Goal: Task Accomplishment & Management: Manage account settings

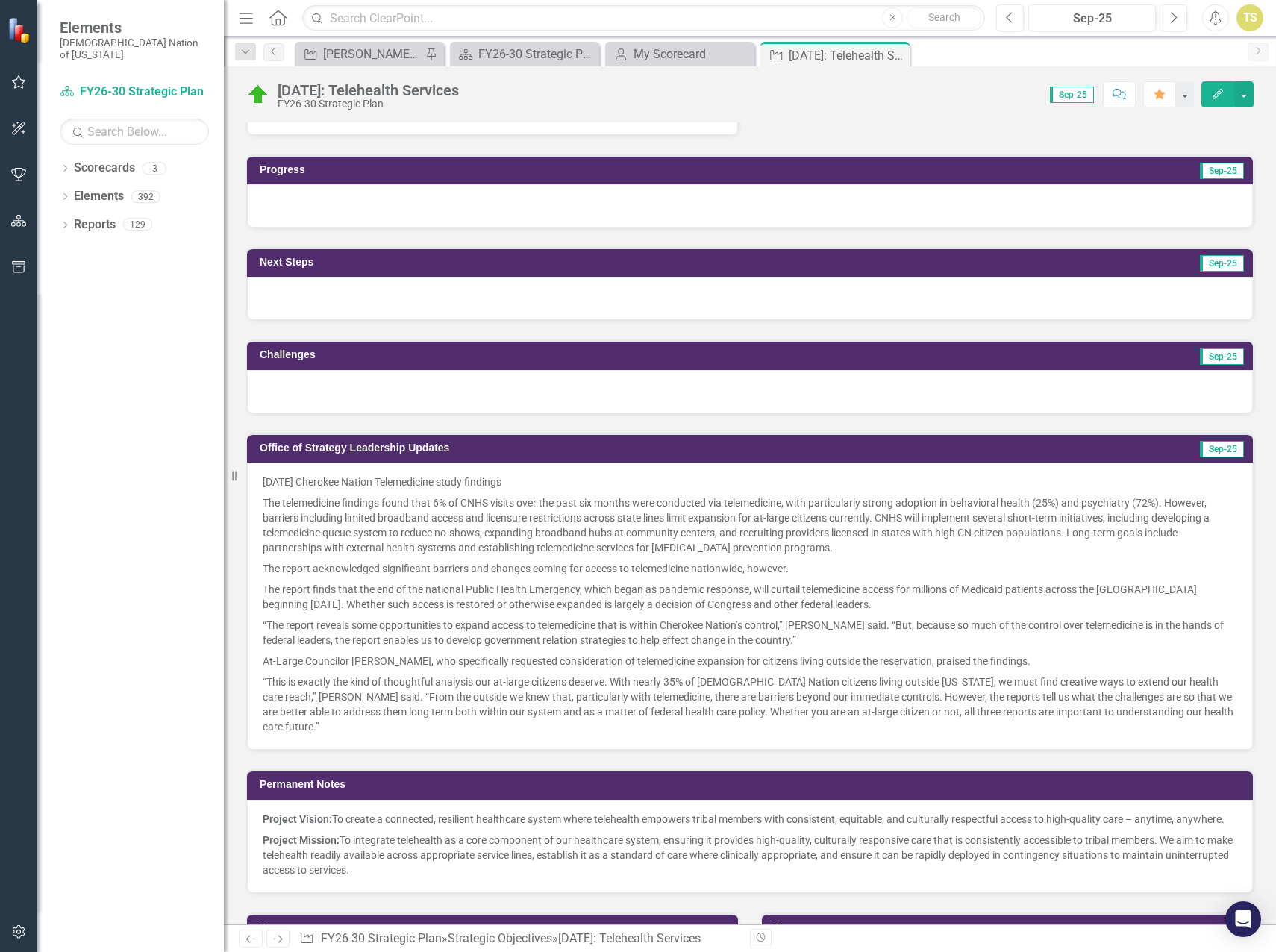
scroll to position [1268, 0]
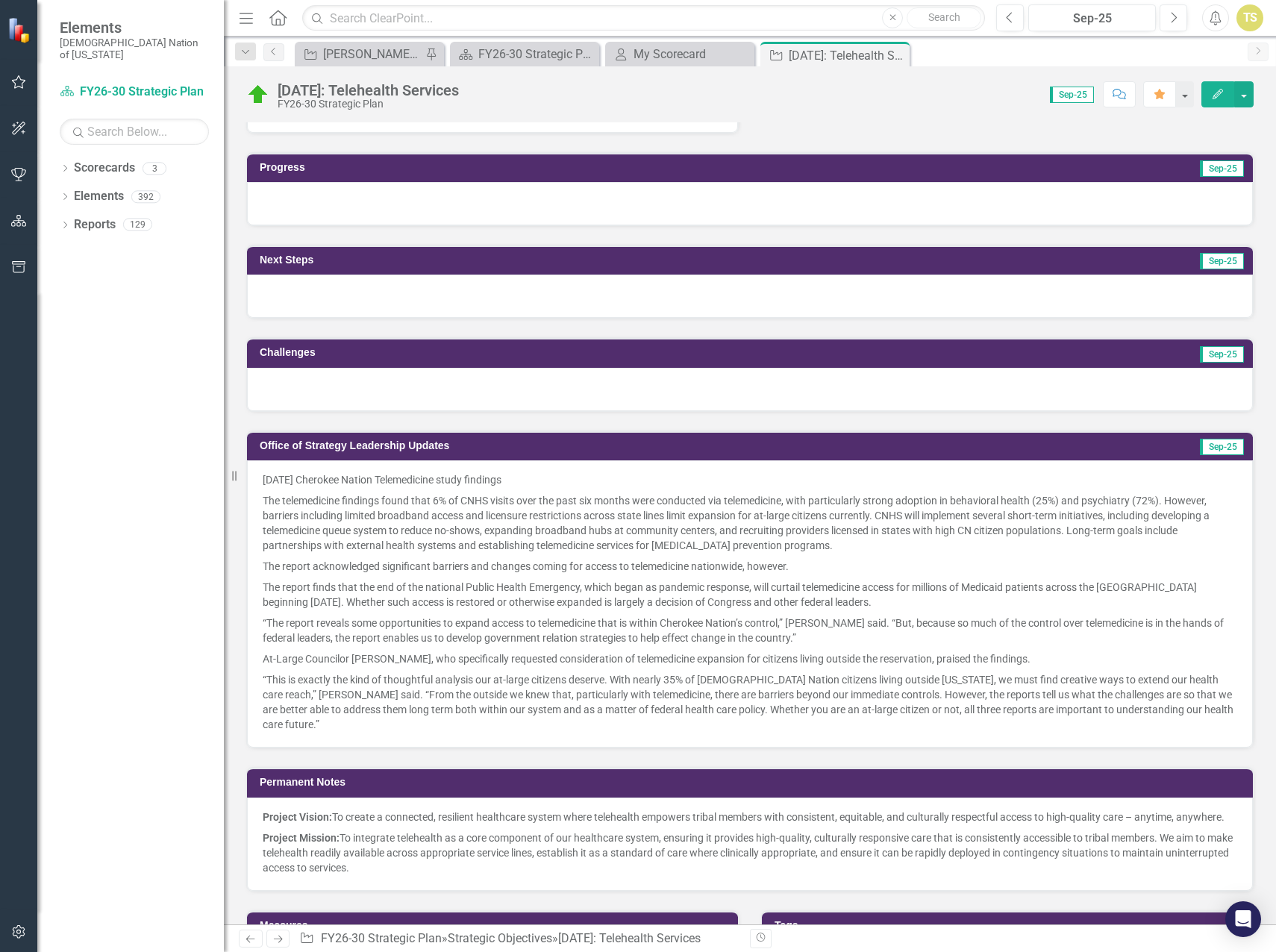
click at [337, 653] on p "At-Large Councilor Johnny Jack Kidwell, who specifically requested consideratio…" at bounding box center [750, 658] width 975 height 21
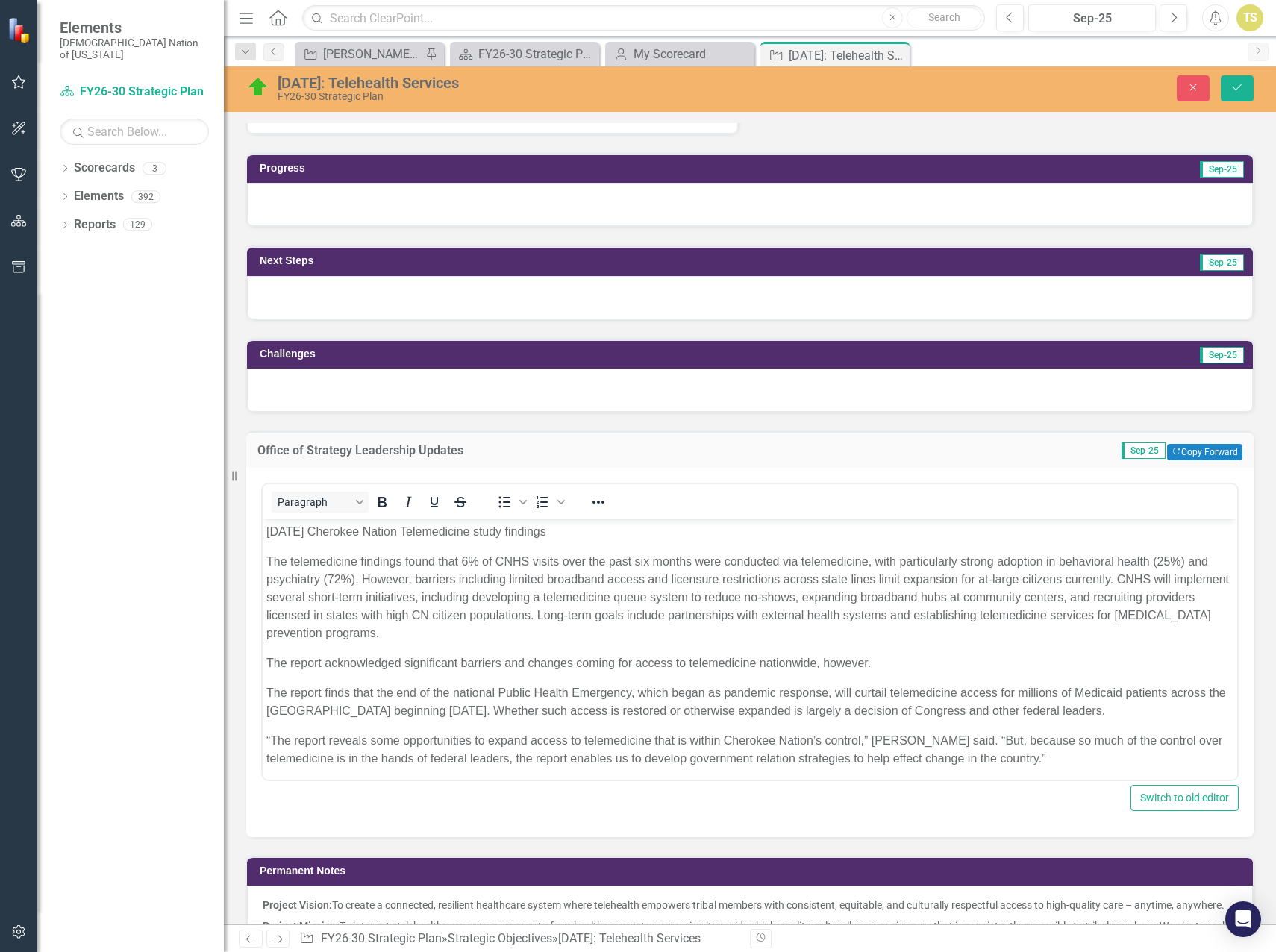
scroll to position [0, 0]
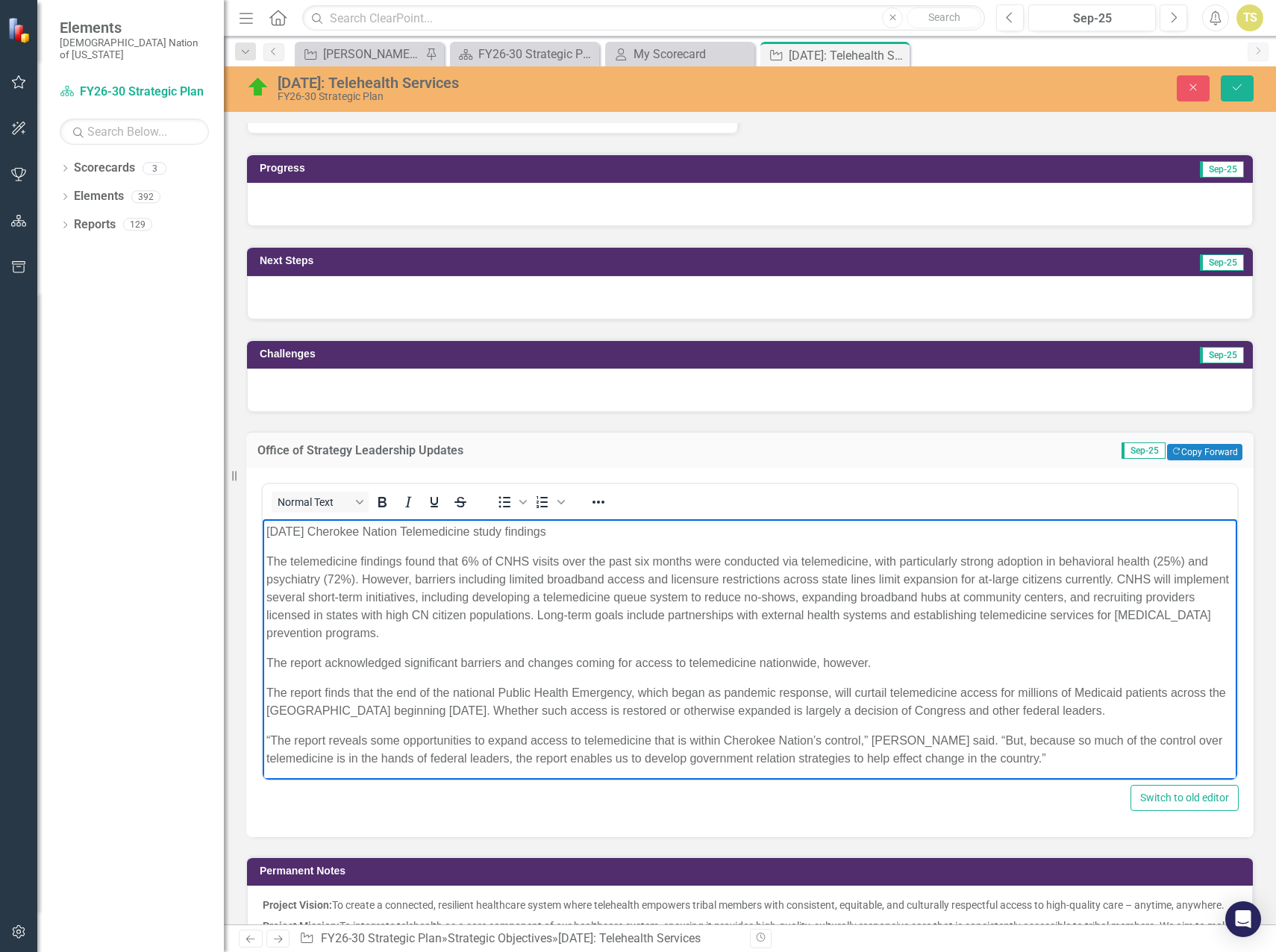
click at [1078, 764] on p "“The report reveals some opportunities to expand access to telemedicine that is…" at bounding box center [750, 749] width 968 height 36
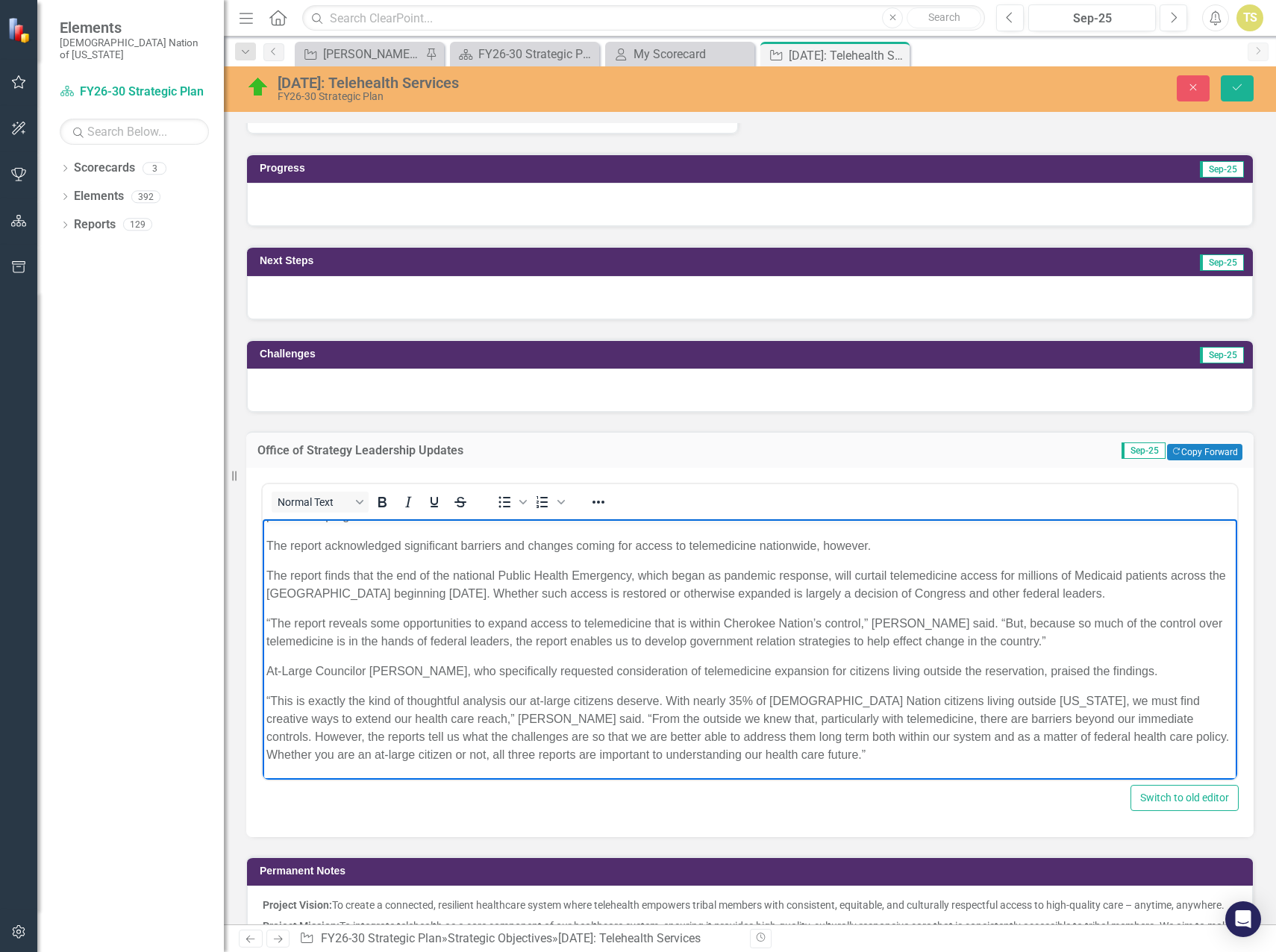
scroll to position [1492, 0]
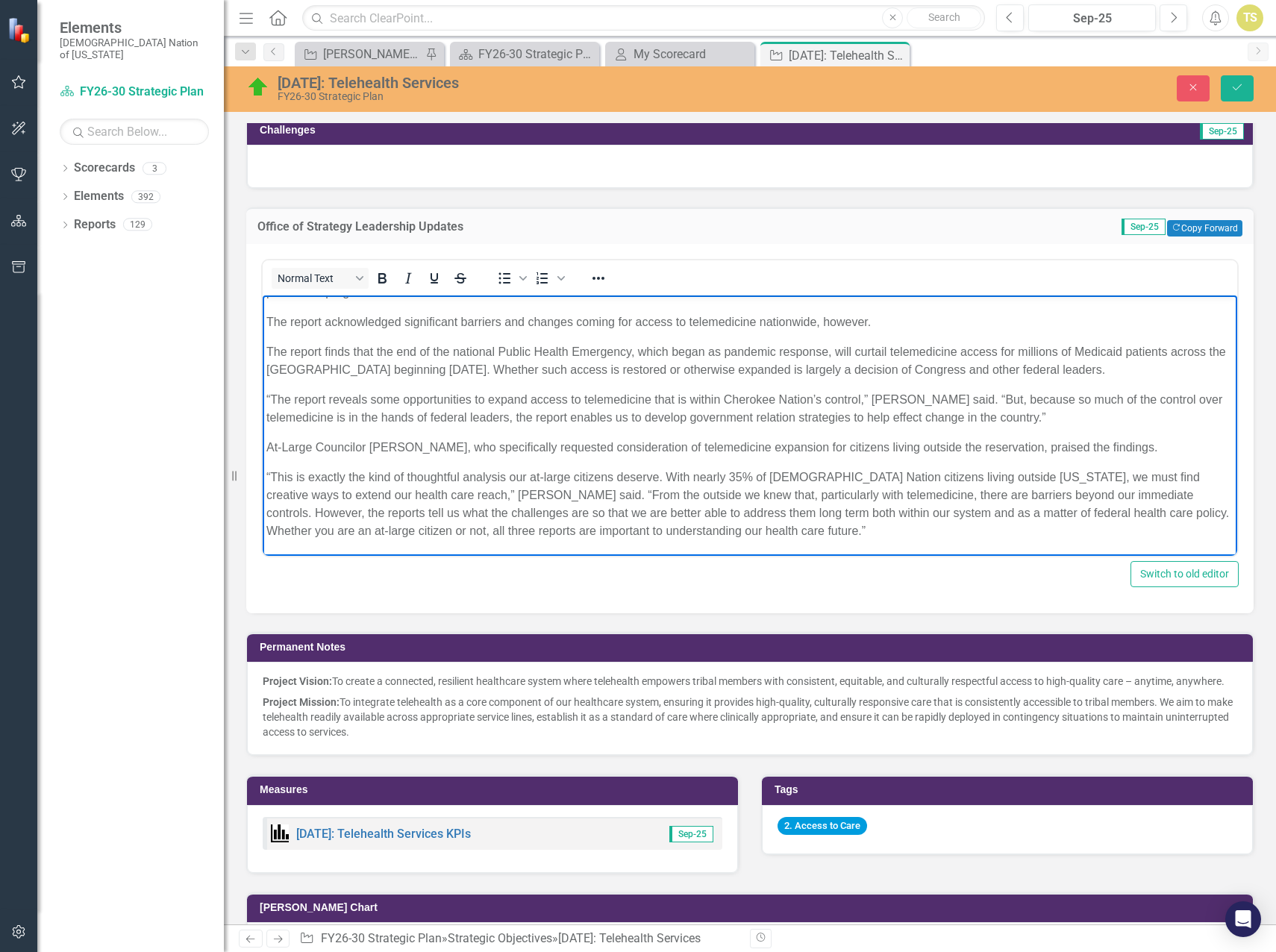
click at [777, 534] on p "“This is exactly the kind of thoughtful analysis our at-large citizens deserve.…" at bounding box center [750, 503] width 968 height 72
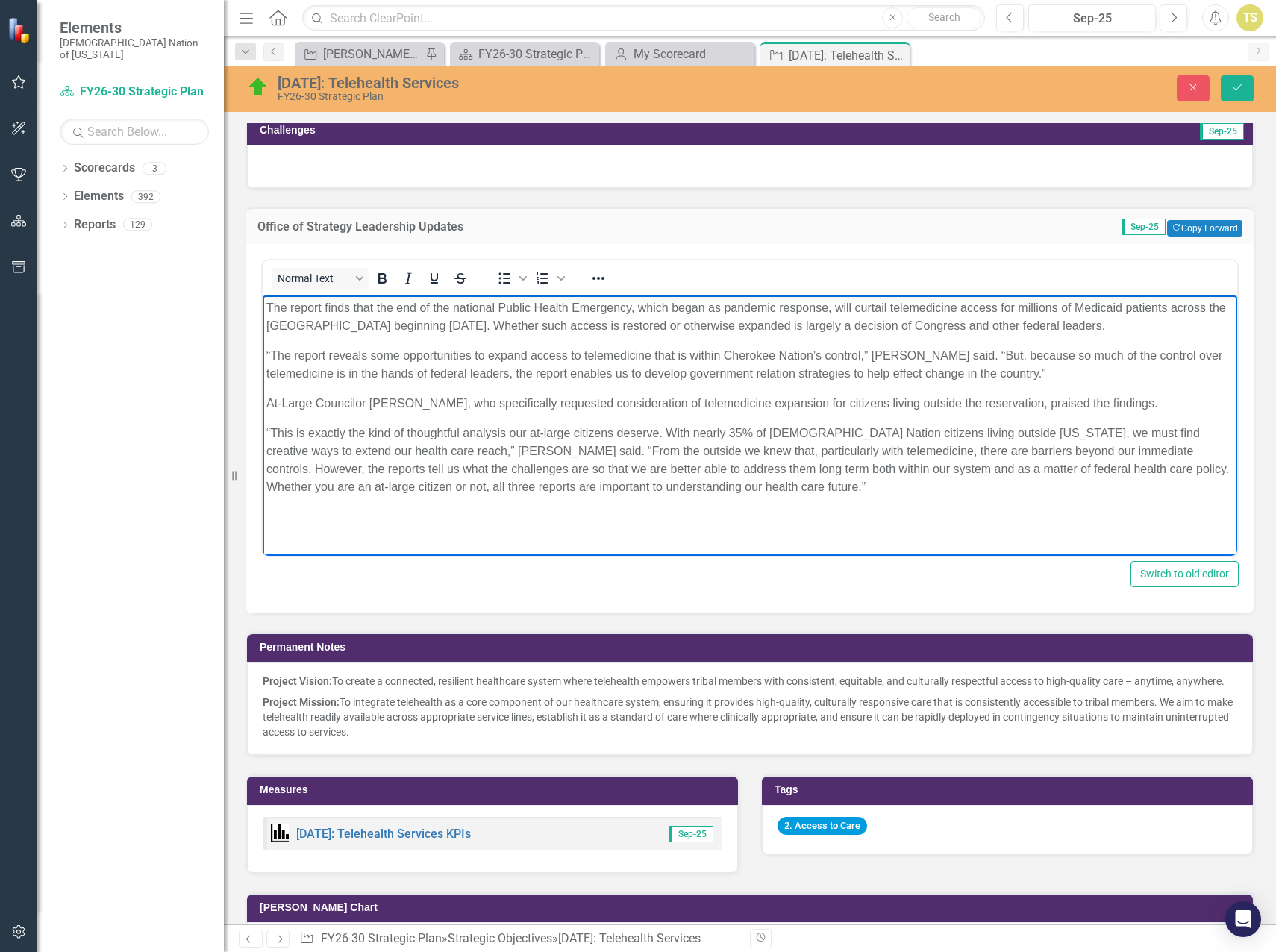
scroll to position [147, 0]
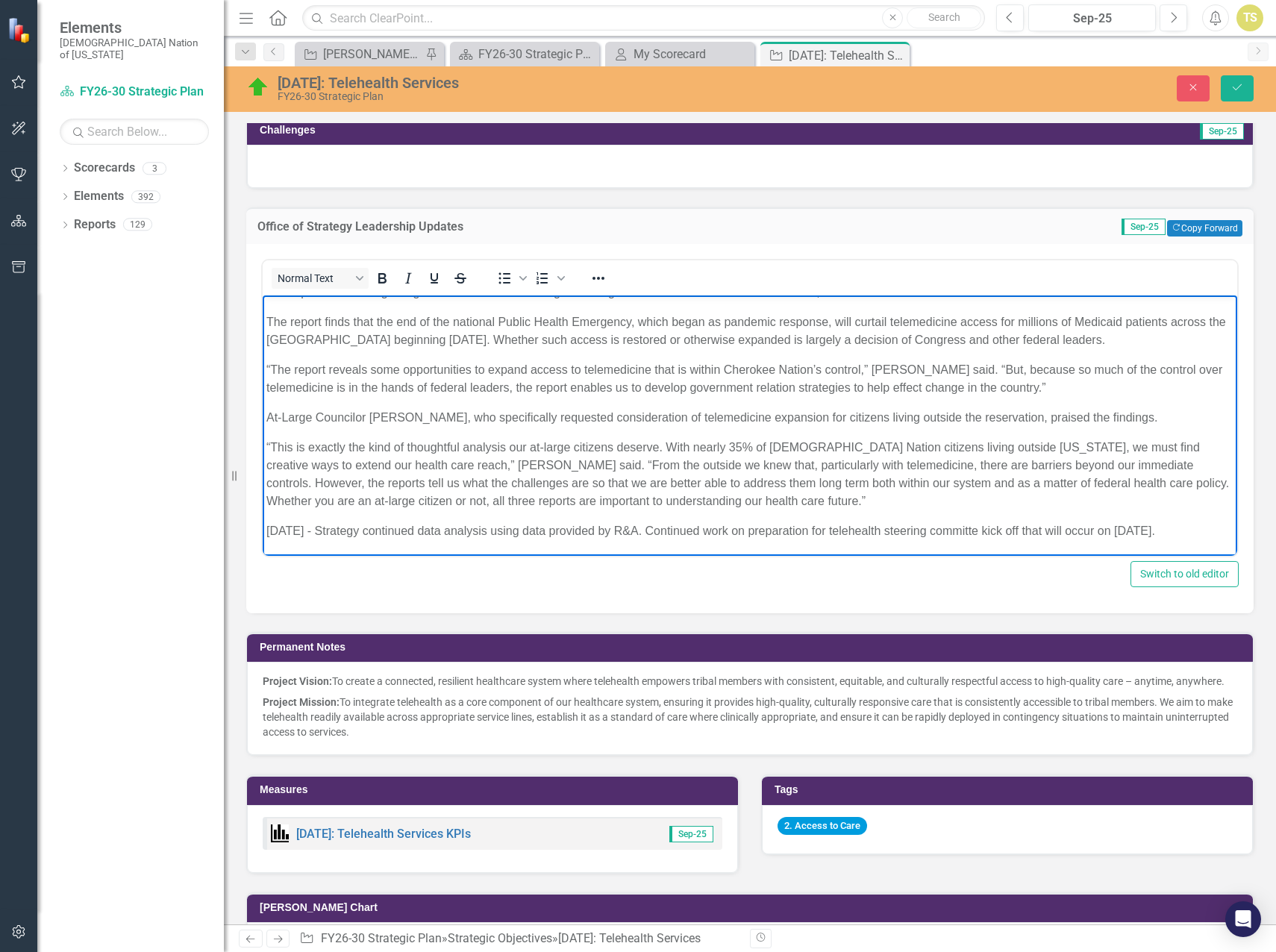
drag, startPoint x: 1174, startPoint y: 535, endPoint x: 815, endPoint y: 542, distance: 359.1
click at [815, 542] on body "9/15/25 Cherokee Nation Telemedicine study findings The telemedicine findings f…" at bounding box center [750, 351] width 975 height 407
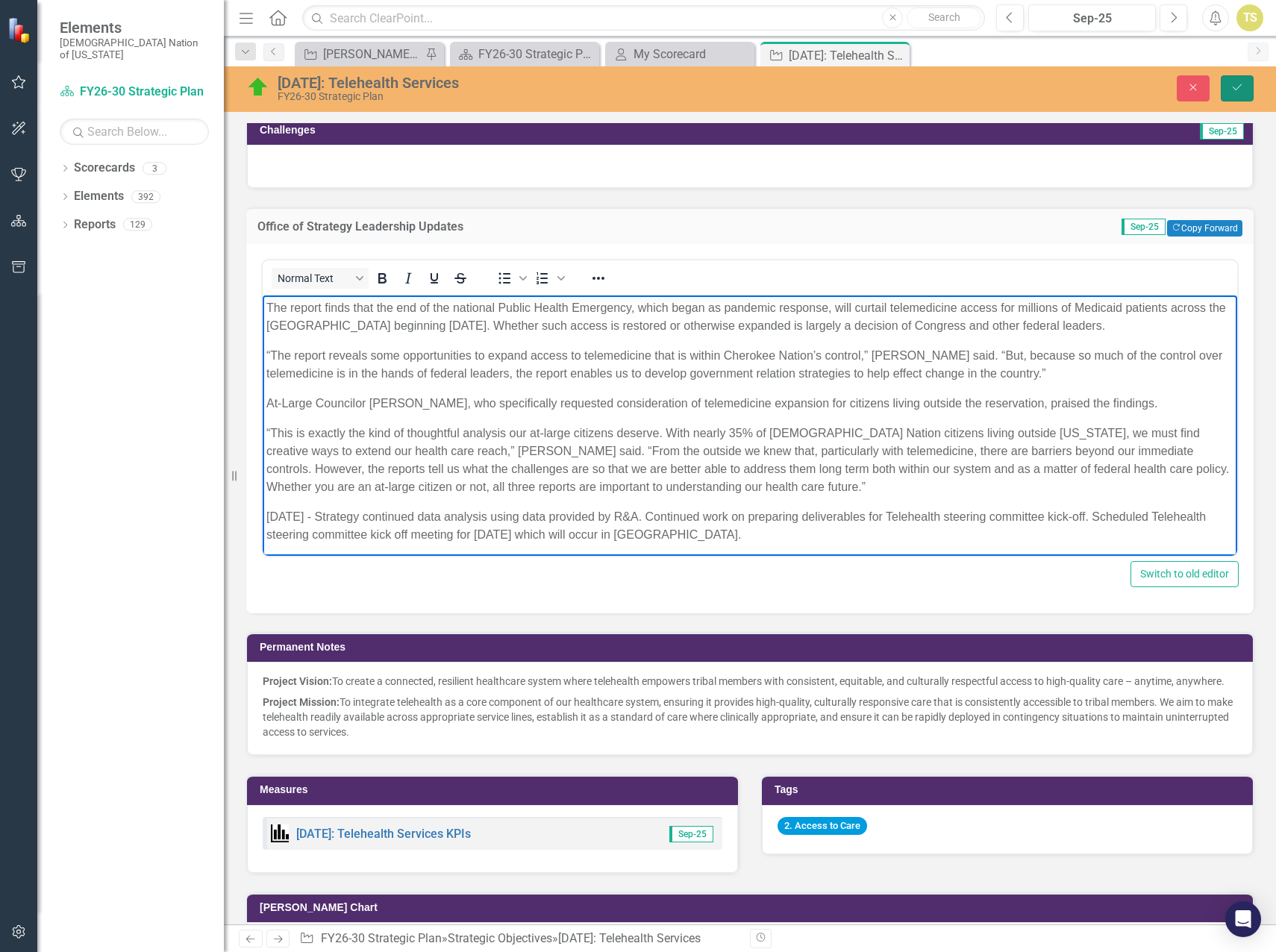
click at [1233, 93] on button "Save" at bounding box center [1237, 88] width 33 height 26
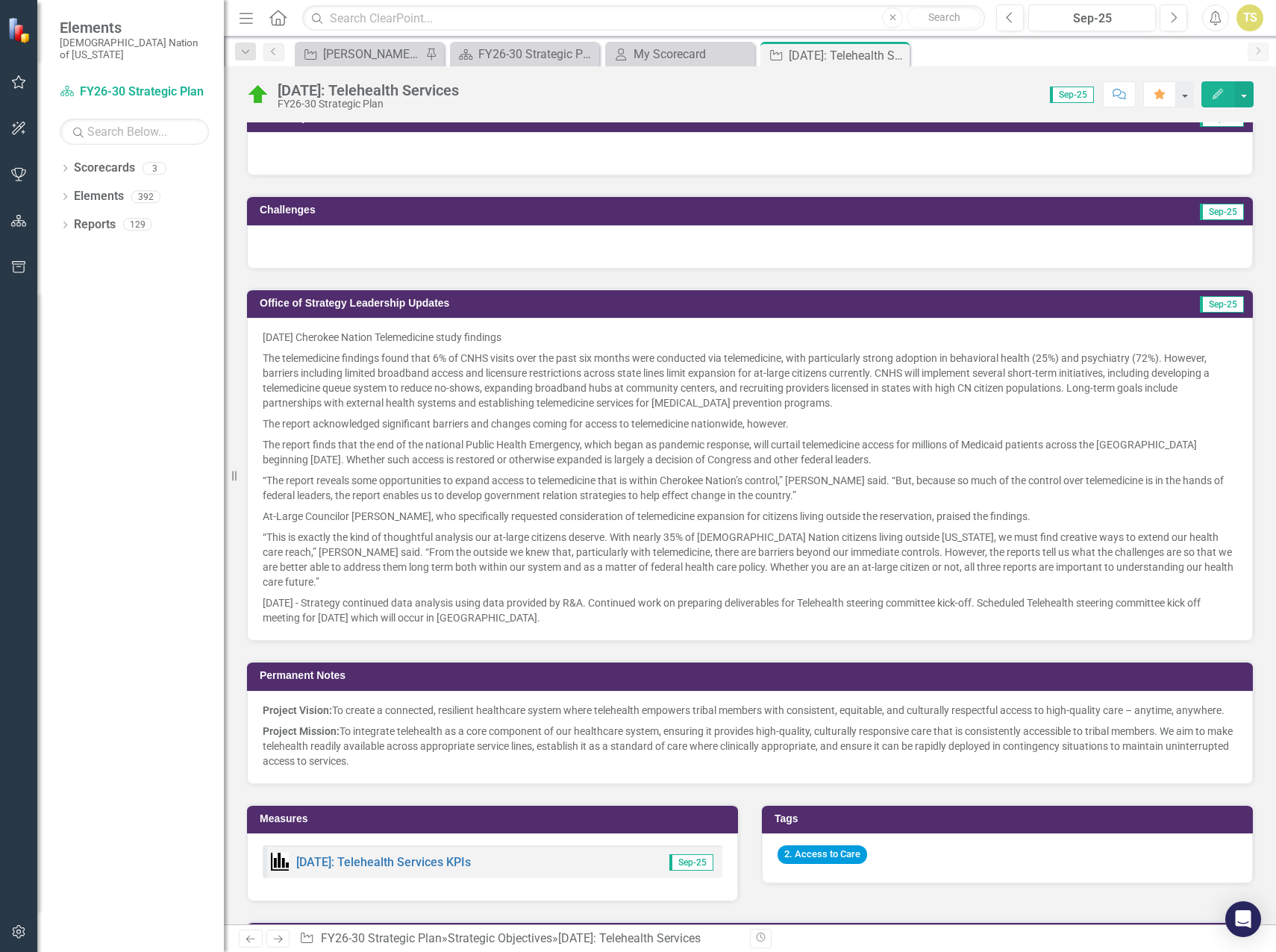
scroll to position [1418, 0]
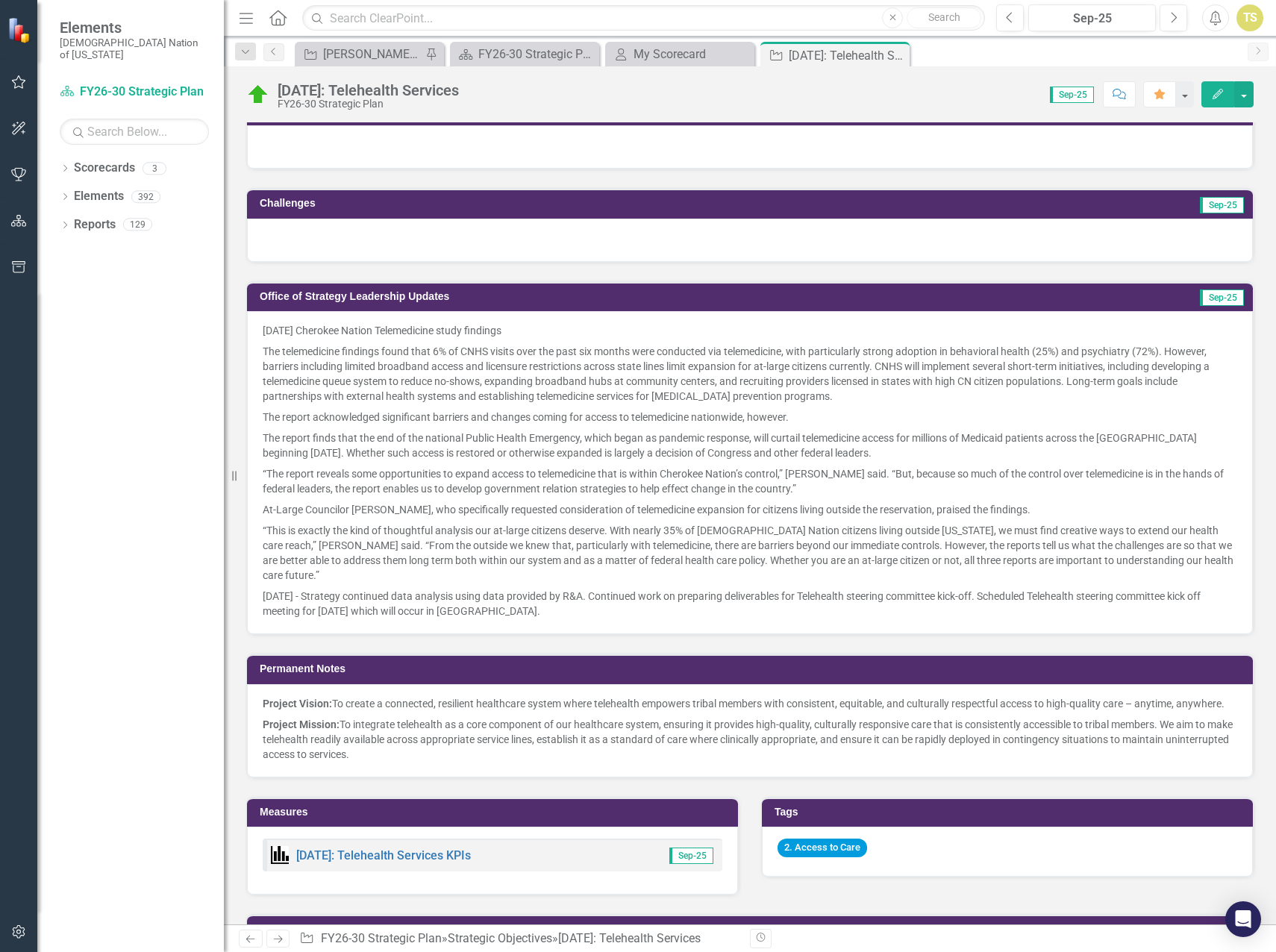
click at [468, 586] on p "9/29/25 - Strategy continued data analysis using data provided by R&A. Continue…" at bounding box center [750, 602] width 975 height 33
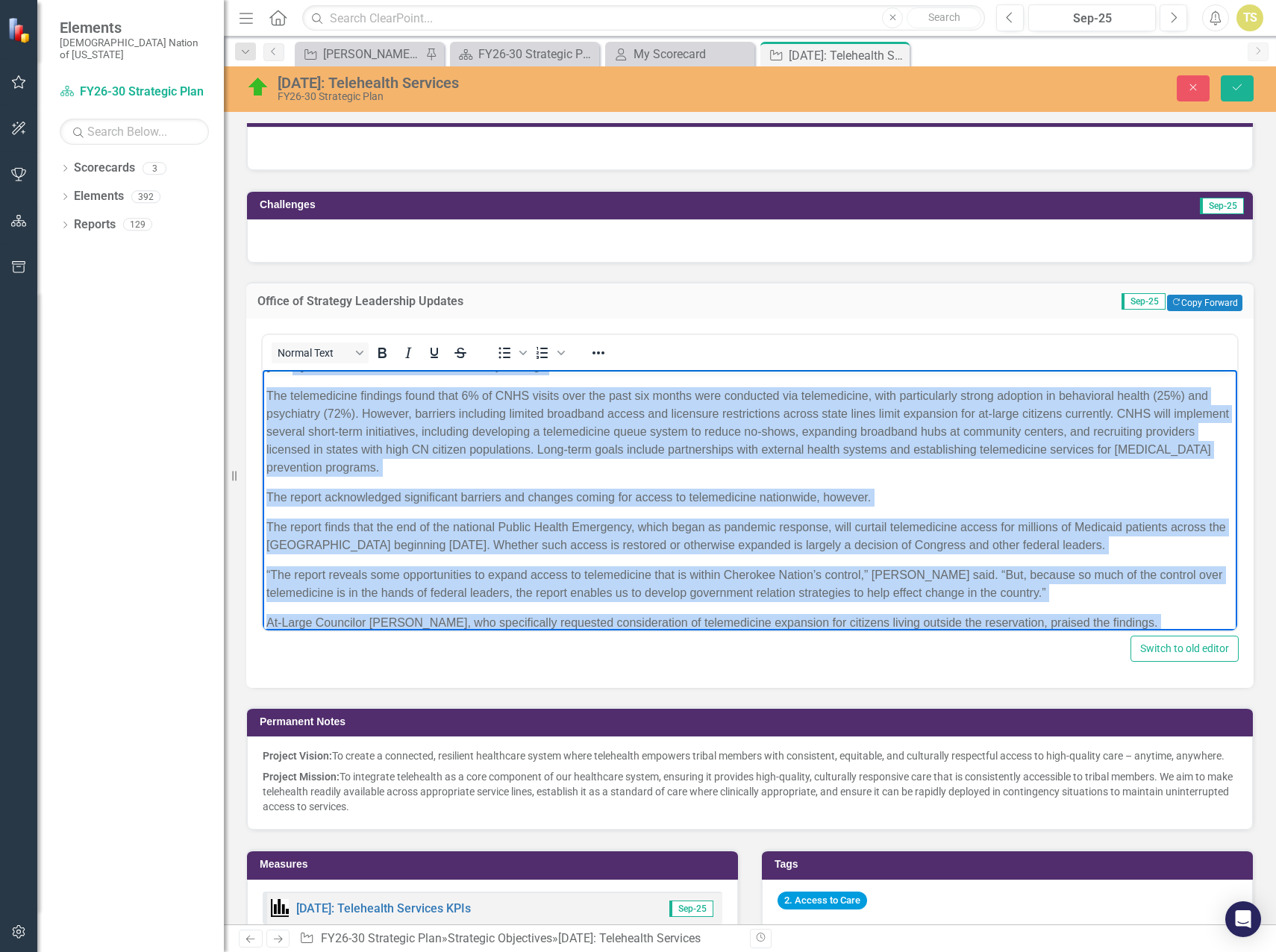
scroll to position [0, 0]
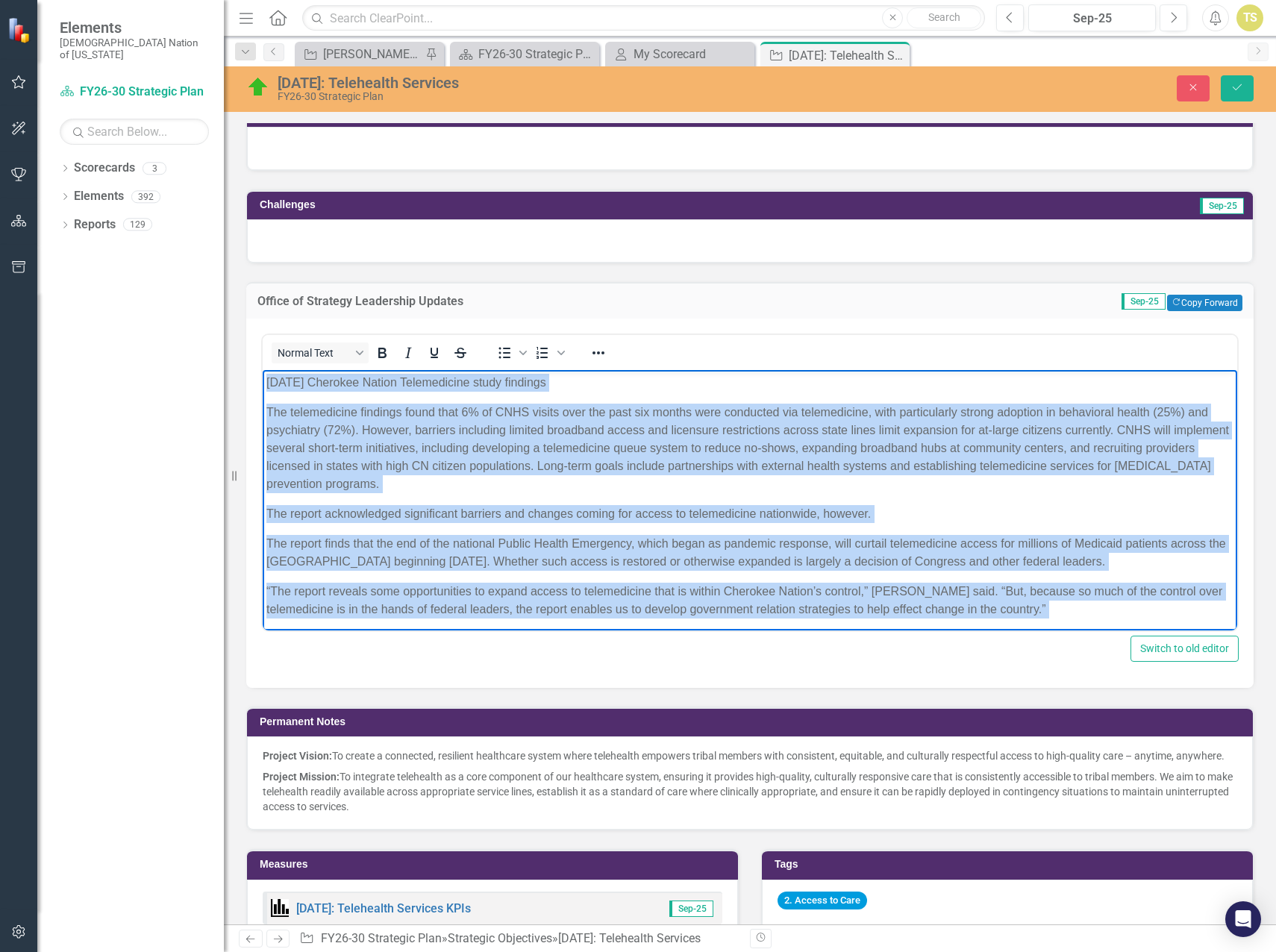
drag, startPoint x: 708, startPoint y: 604, endPoint x: 243, endPoint y: 353, distance: 528.4
click at [263, 369] on html "9/15/25 Cherokee Nation Telemedicine study findings The telemedicine findings f…" at bounding box center [750, 582] width 975 height 425
copy body "9/15/25 Cherokee Nation Telemedicine study findings The telemedicine findings f…"
click at [495, 560] on p "The report finds that the end of the national Public Health Emergency, which be…" at bounding box center [750, 552] width 968 height 36
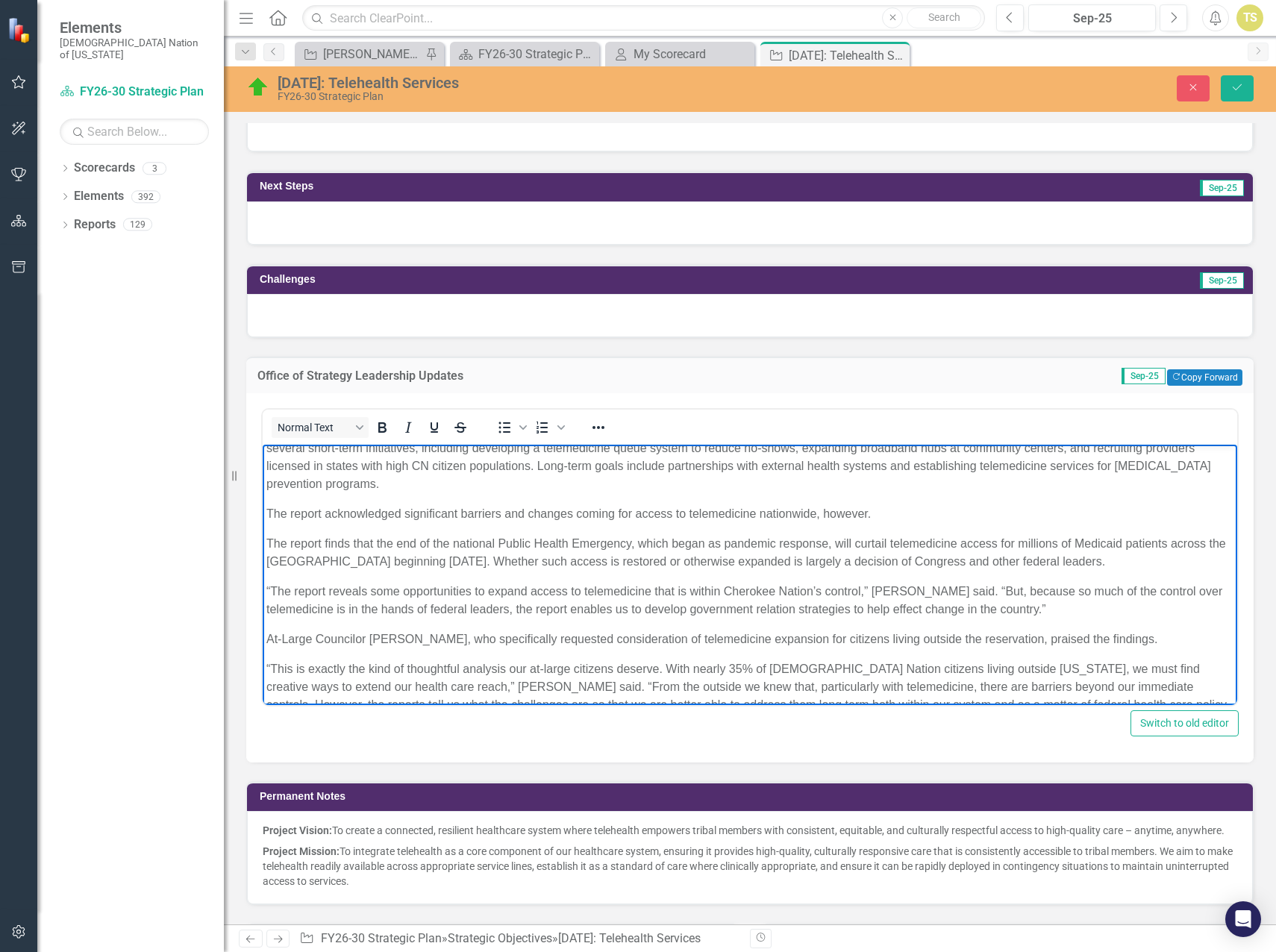
scroll to position [165, 0]
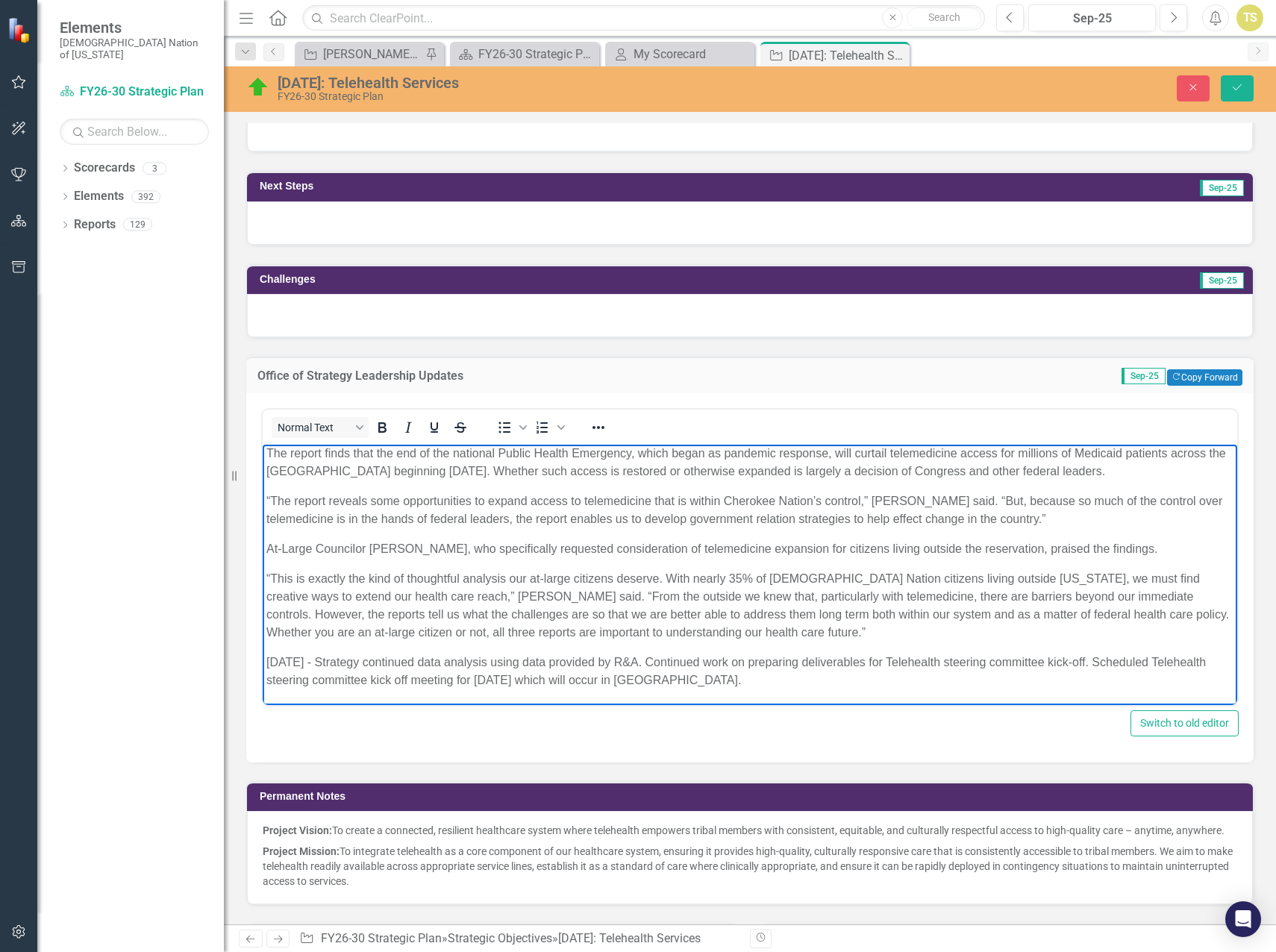
click at [799, 679] on p "9/29/25 - Strategy continued data analysis using data provided by R&A. Continue…" at bounding box center [750, 671] width 968 height 36
click at [1236, 92] on icon "Save" at bounding box center [1237, 87] width 13 height 11
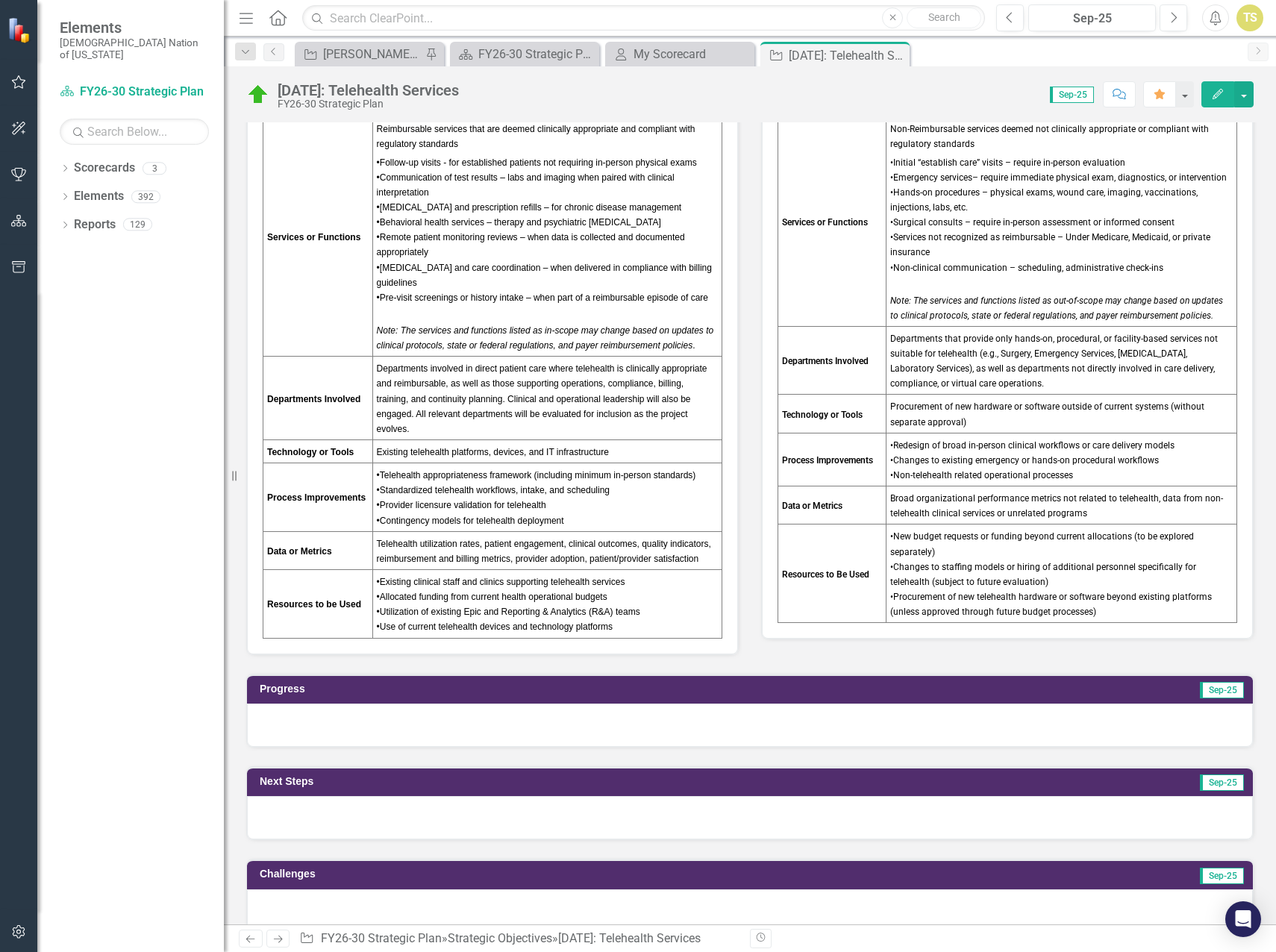
scroll to position [821, 0]
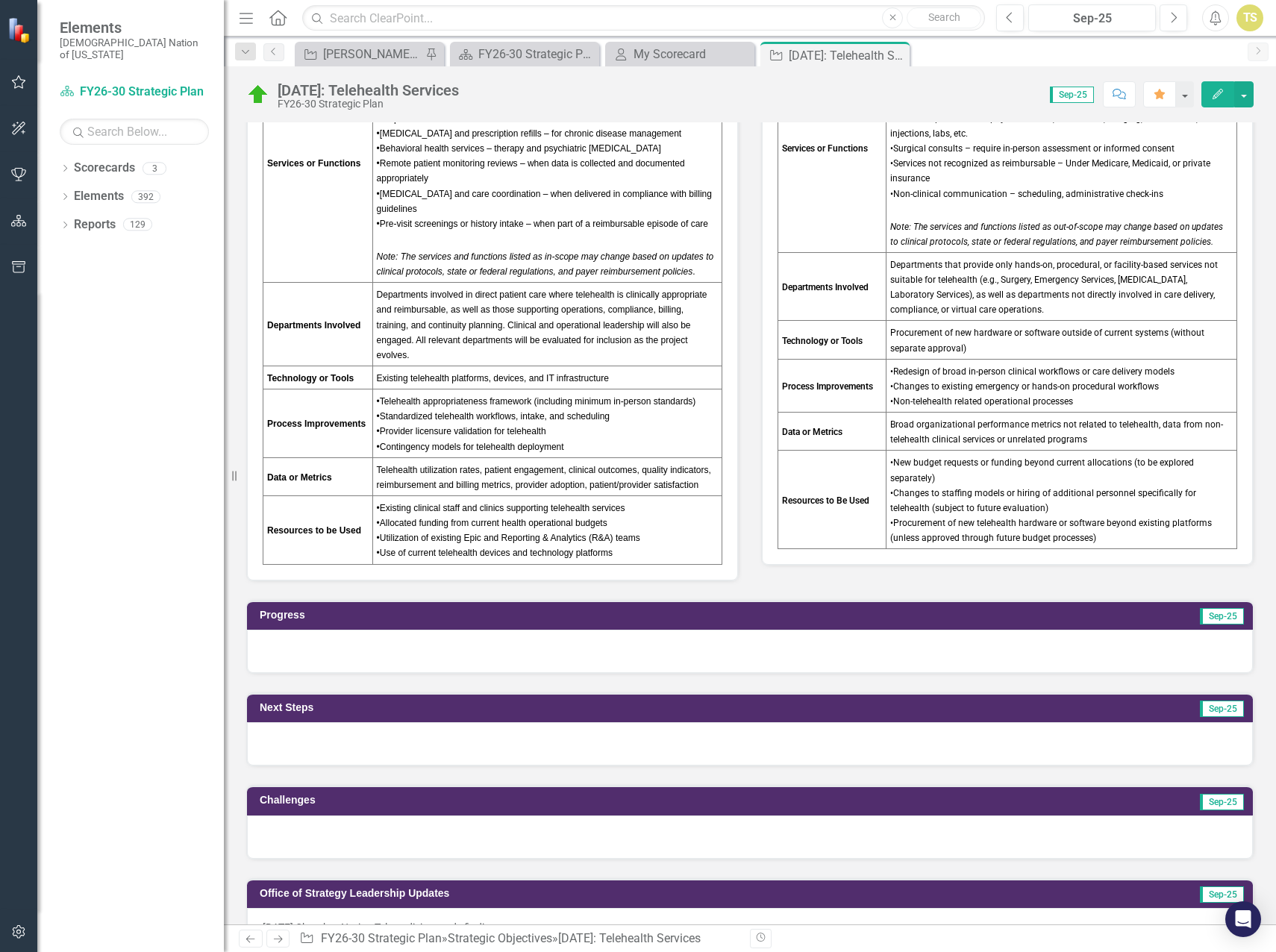
click at [313, 645] on div at bounding box center [750, 652] width 1006 height 43
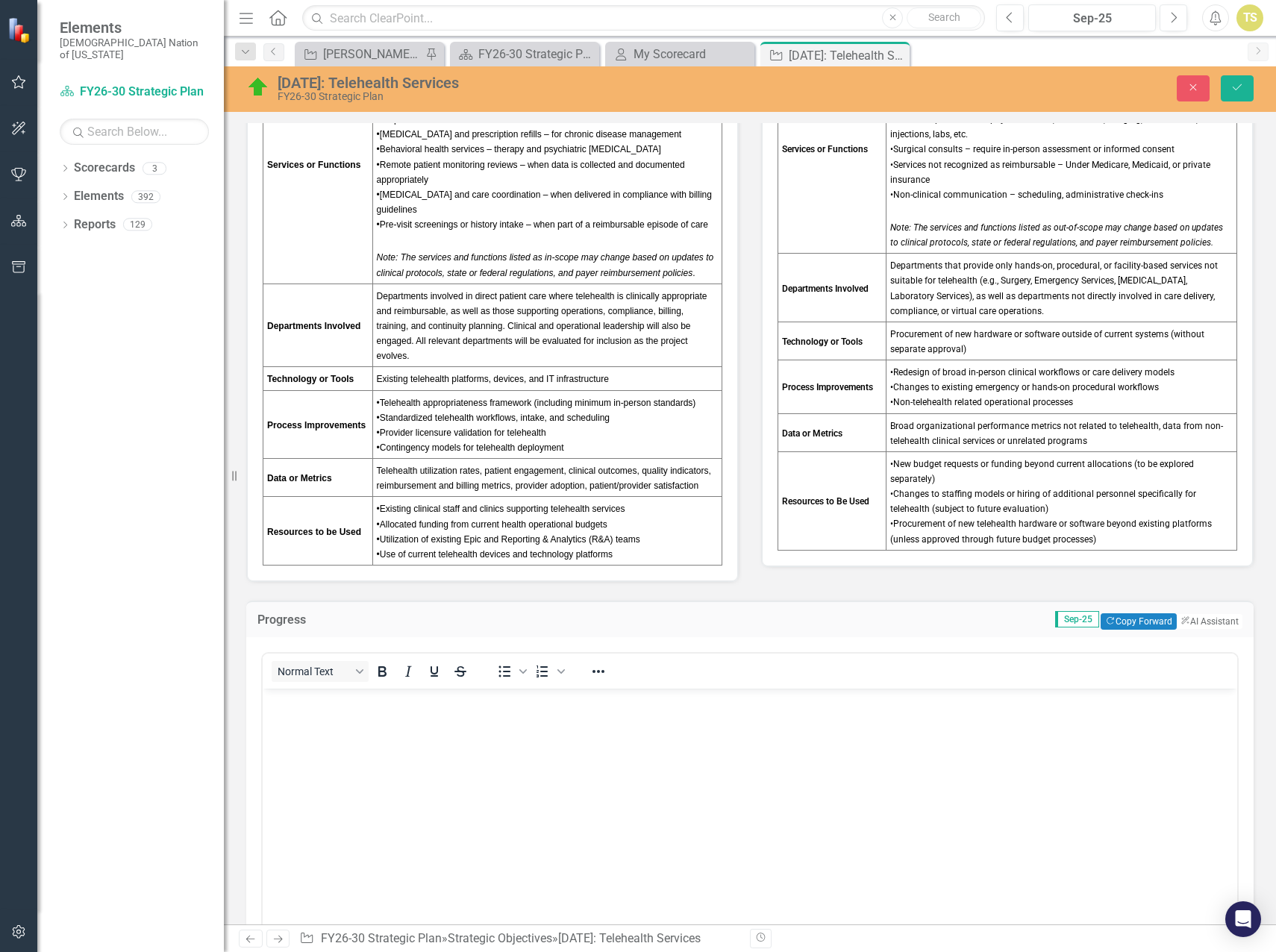
scroll to position [0, 0]
click at [315, 718] on body "Rich Text Area. Press ALT-0 for help." at bounding box center [750, 799] width 975 height 224
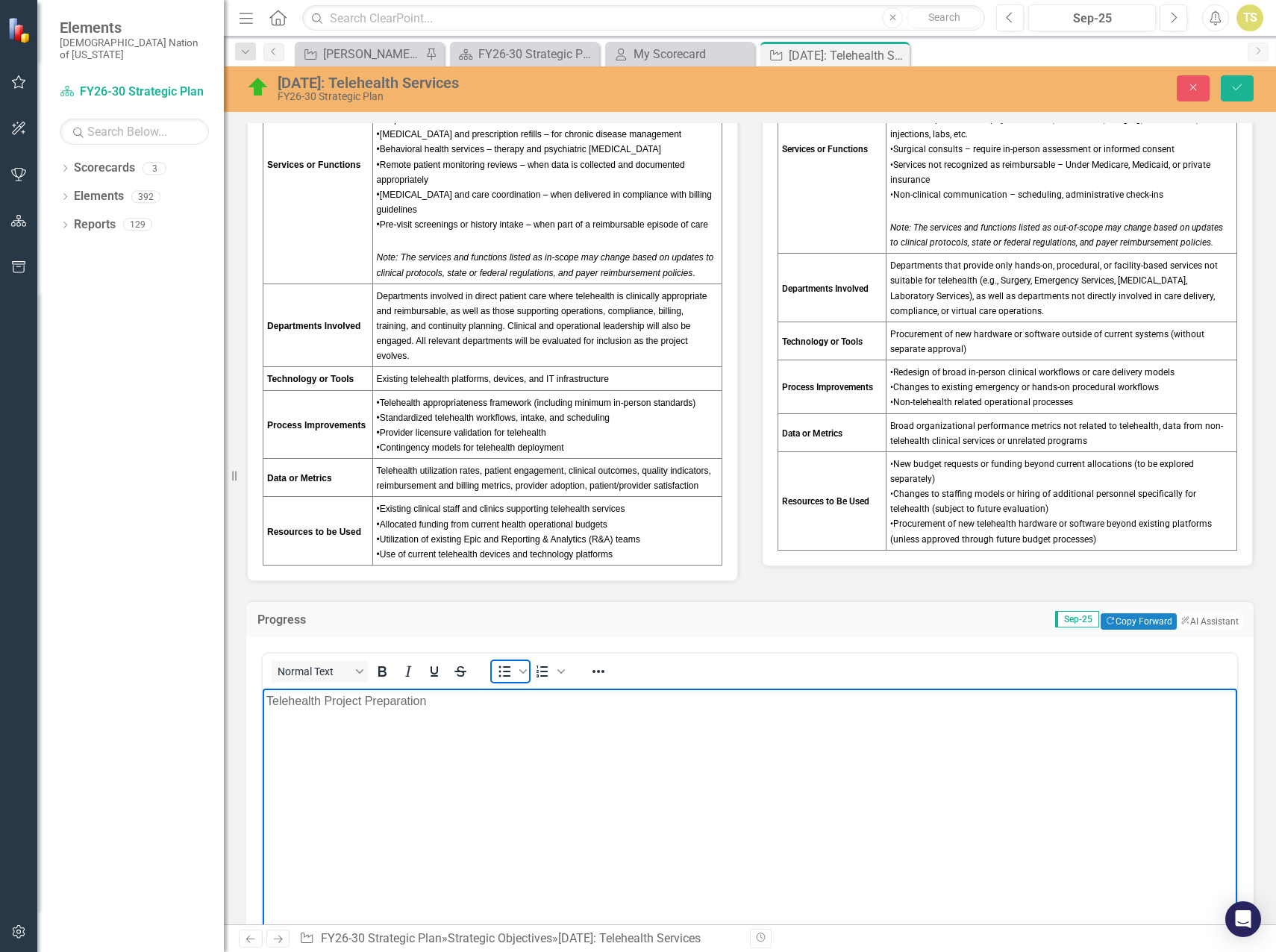
click at [495, 669] on icon "Bullet list" at bounding box center [504, 672] width 18 height 18
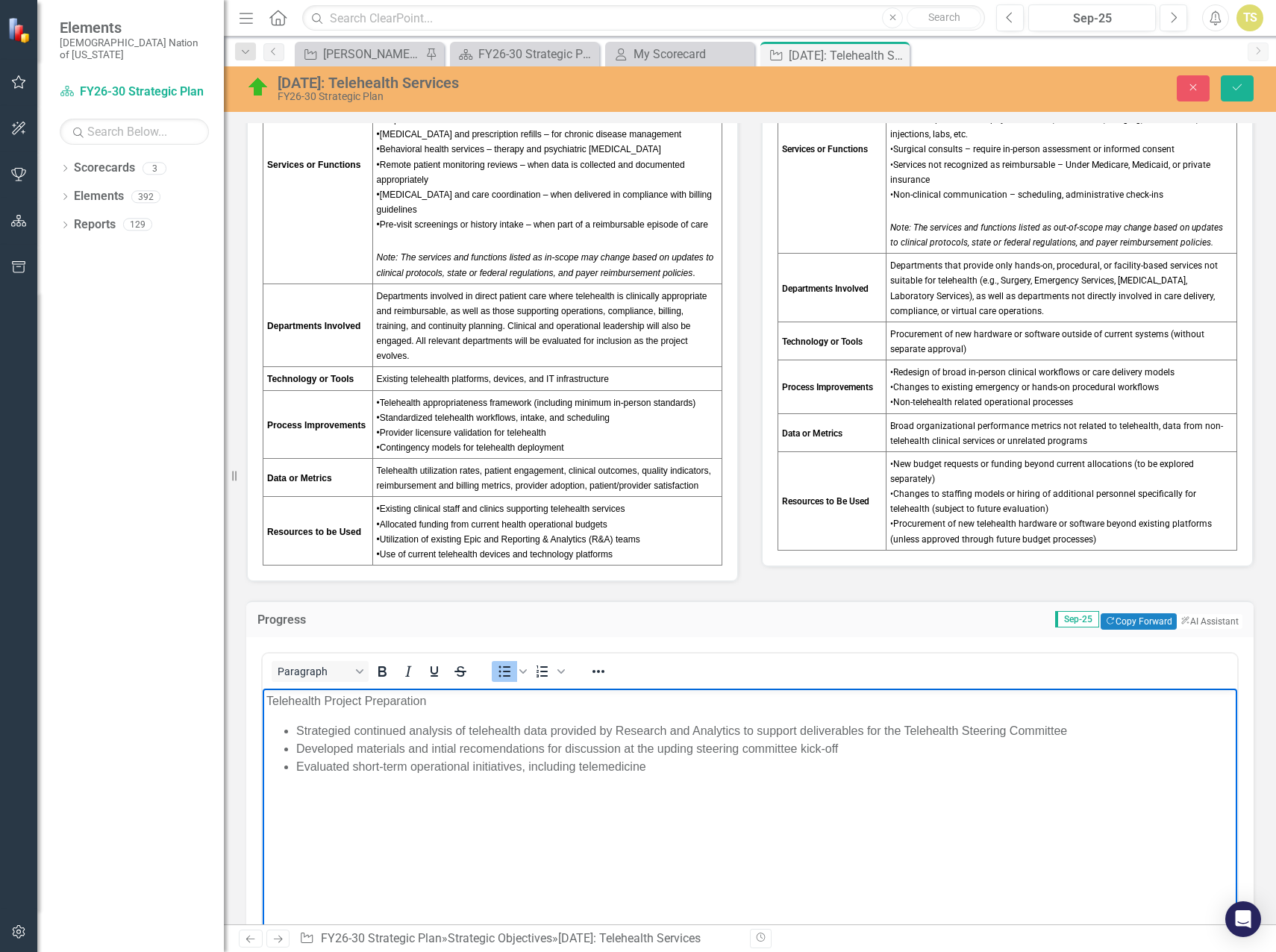
drag, startPoint x: 670, startPoint y: 767, endPoint x: 300, endPoint y: 731, distance: 371.7
click at [300, 731] on ul "Strategied continued analysis of telehealth data provided by Research and Analy…" at bounding box center [750, 749] width 968 height 54
click at [298, 749] on li "Preliminary analysis of telehealth data from Research and Analytics to identify…" at bounding box center [765, 749] width 938 height 18
click at [1013, 746] on li "Strategy began preliminary analysis of telehealth data from Research and Analyt…" at bounding box center [765, 749] width 938 height 18
drag, startPoint x: 604, startPoint y: 766, endPoint x: 512, endPoint y: 774, distance: 92.3
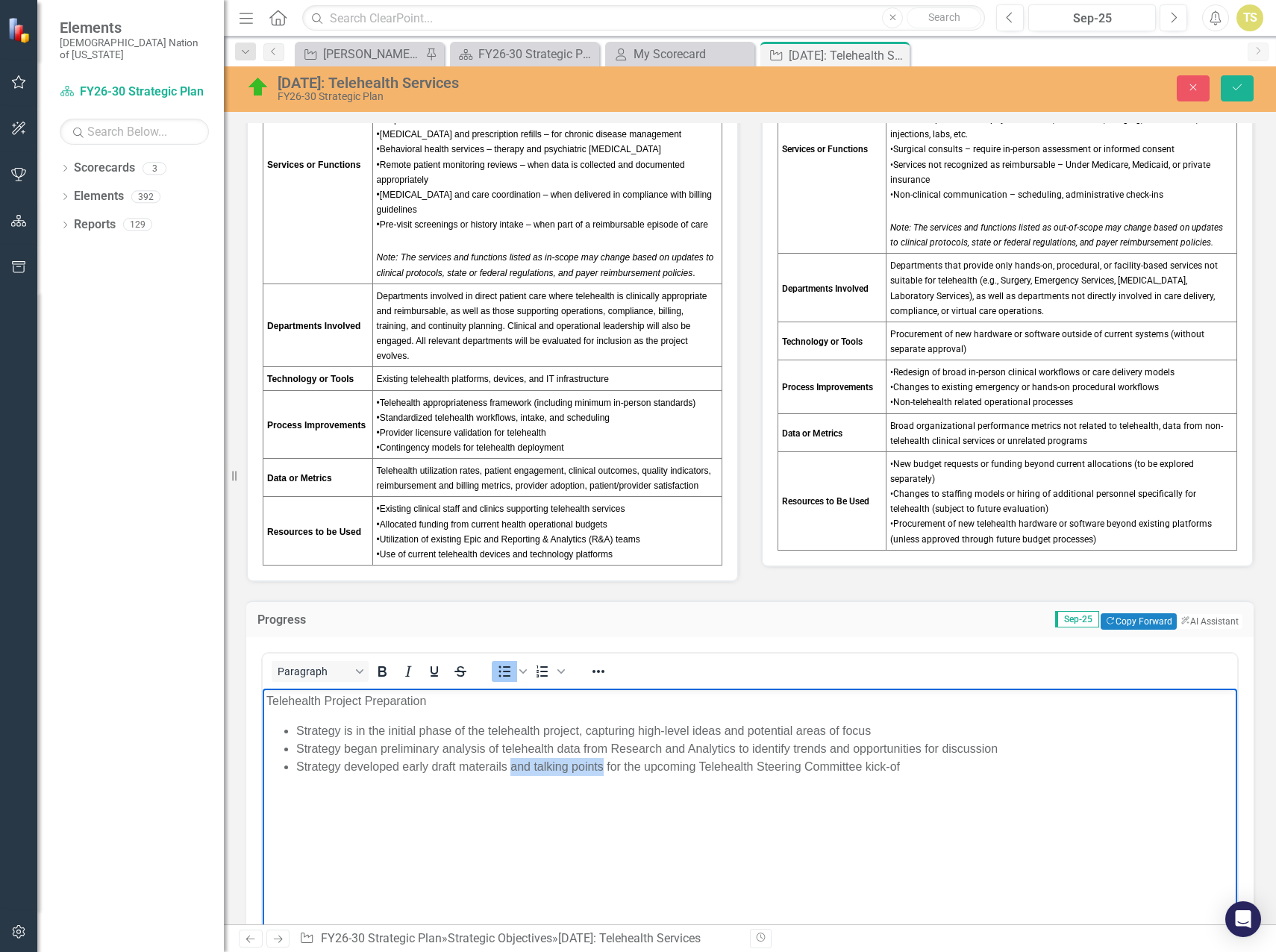
click at [512, 774] on li "Strategy developed early draft materails and talking points for the upcoming Te…" at bounding box center [765, 767] width 938 height 18
drag, startPoint x: 604, startPoint y: 766, endPoint x: 512, endPoint y: 769, distance: 92.0
click at [512, 769] on li "Strategy developed early draft materials and talking points for the upcoming Te…" at bounding box center [765, 767] width 938 height 18
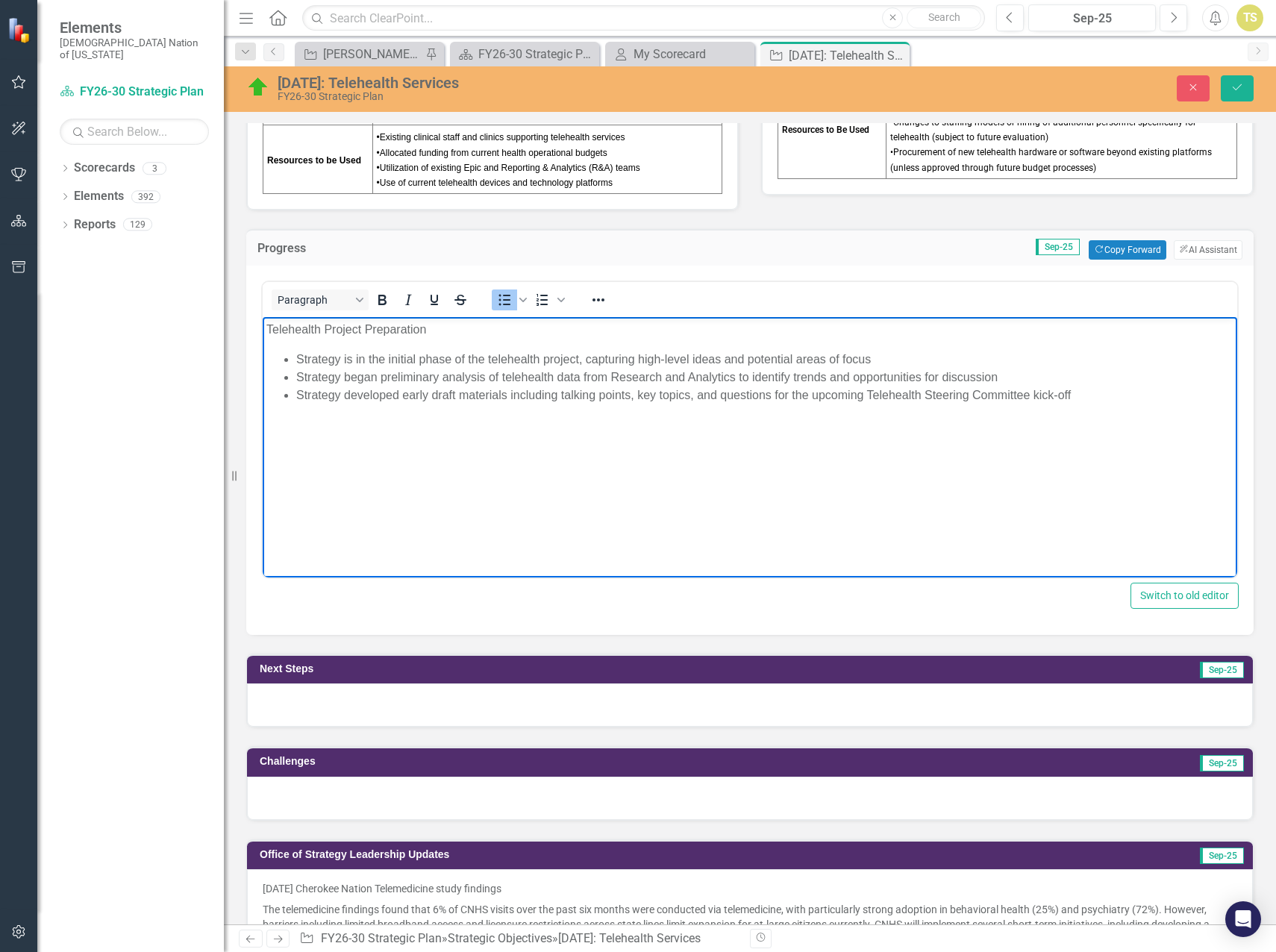
scroll to position [1194, 0]
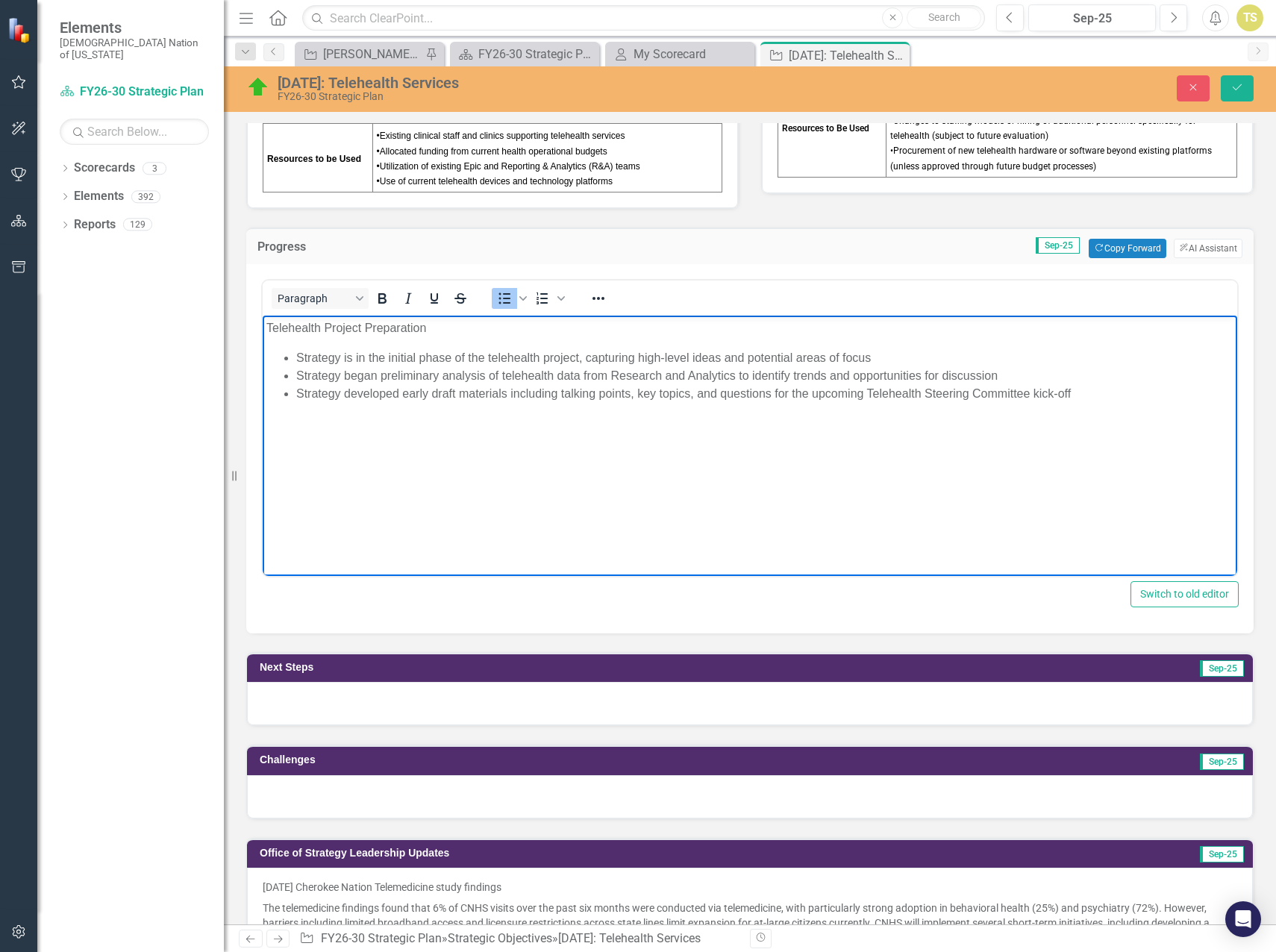
click at [326, 712] on div at bounding box center [750, 704] width 1006 height 43
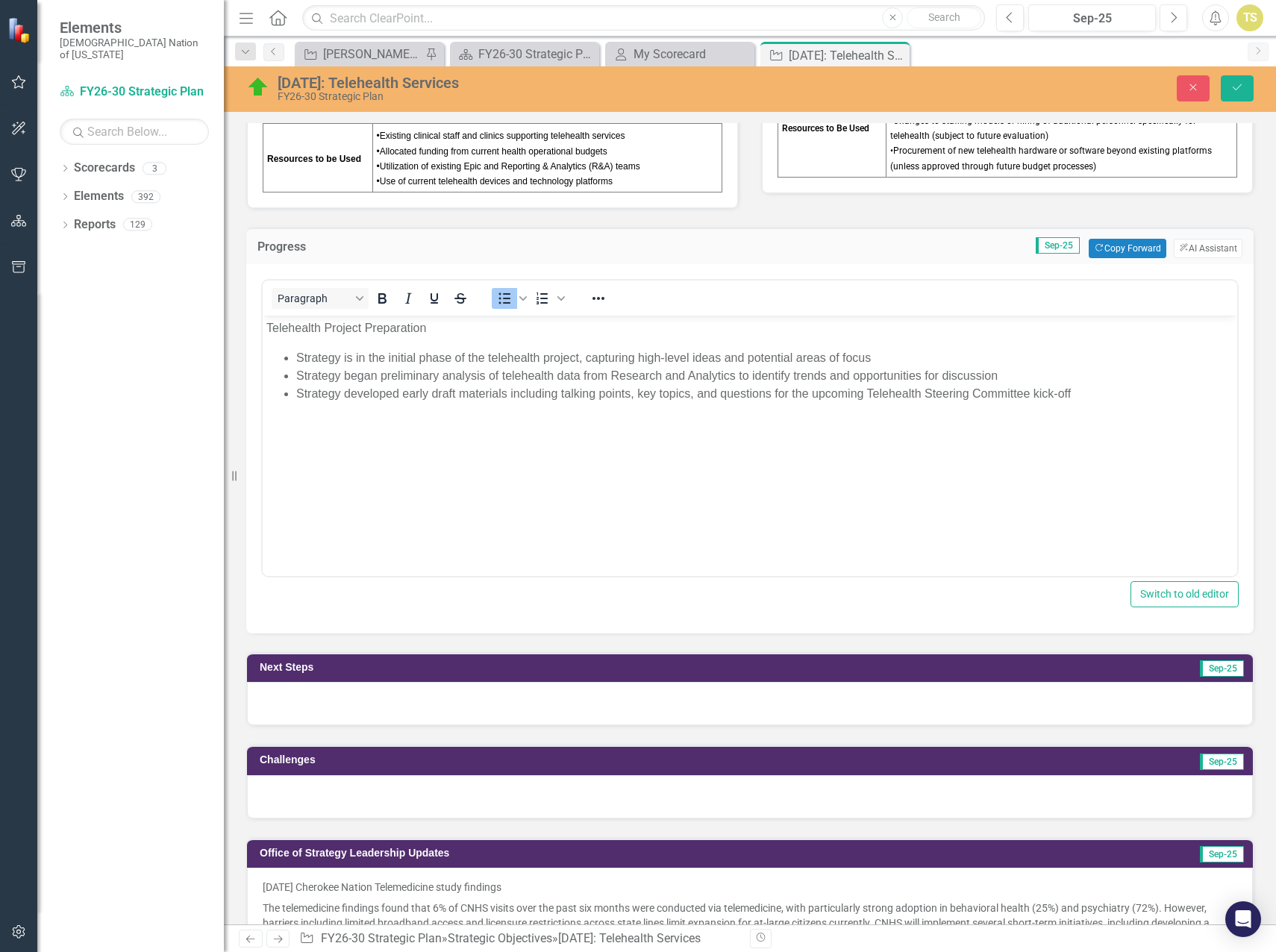
click at [326, 712] on div at bounding box center [750, 704] width 1006 height 43
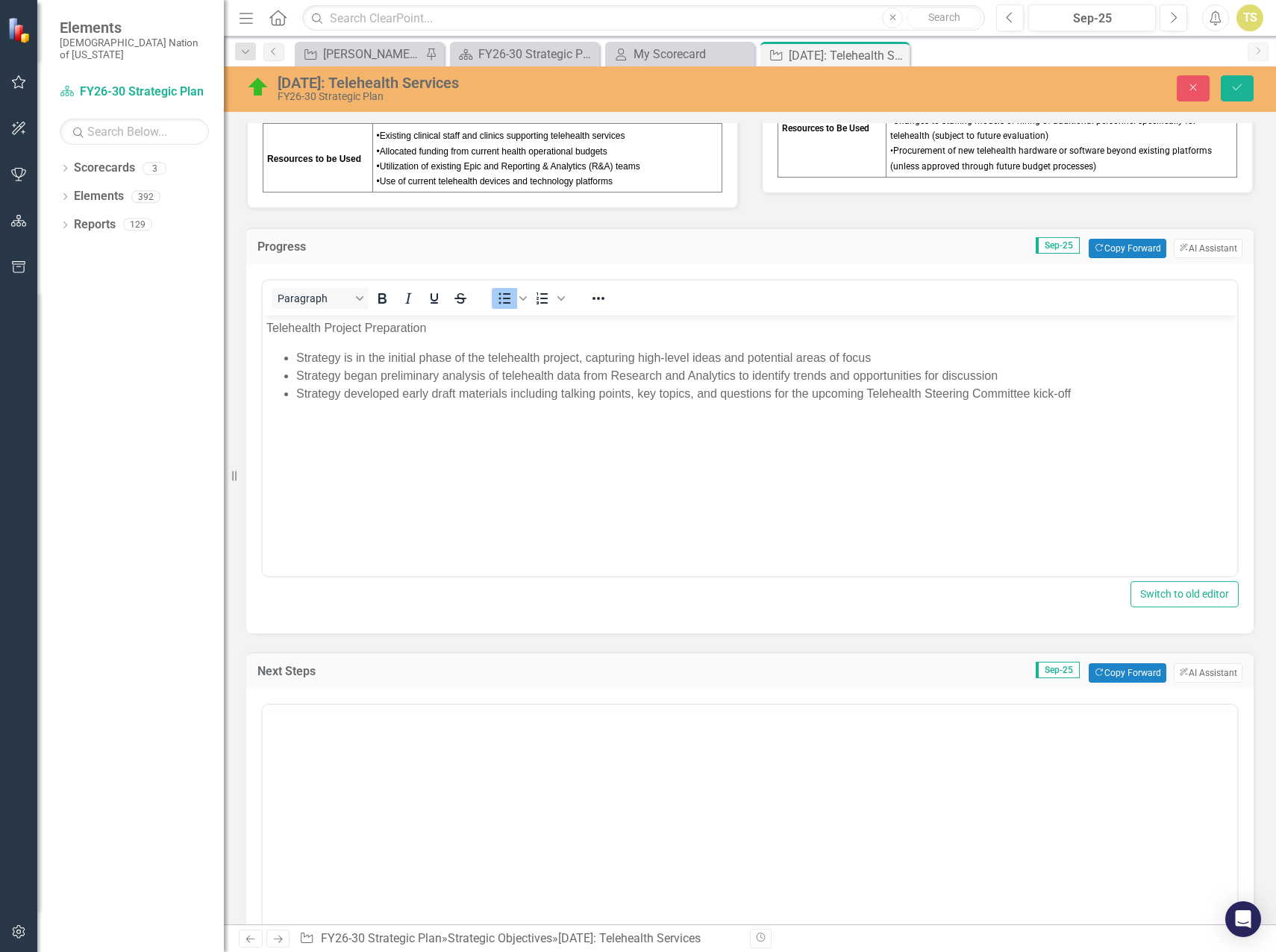
scroll to position [0, 0]
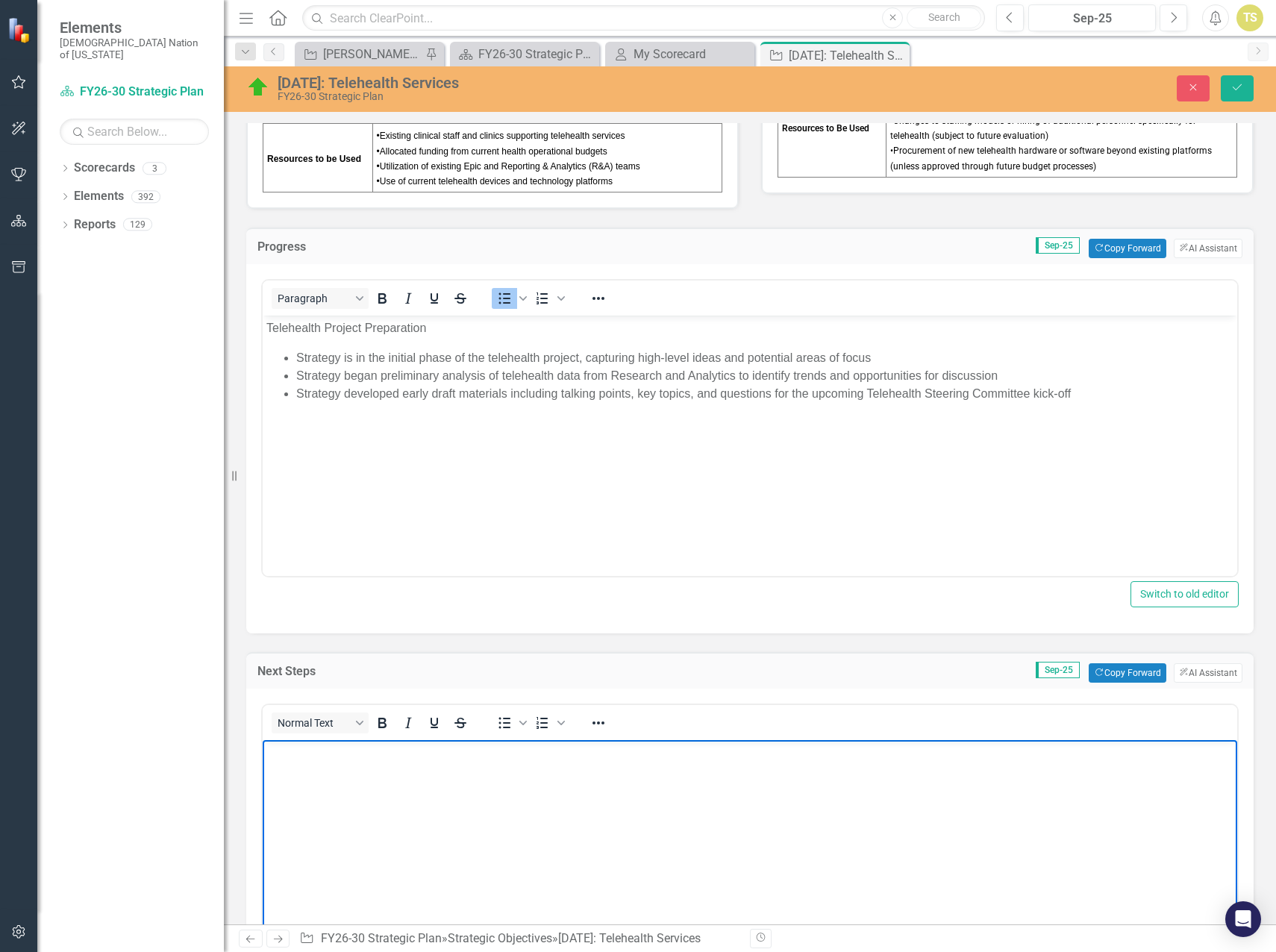
click at [382, 799] on body "Rich Text Area. Press ALT-0 for help." at bounding box center [750, 851] width 975 height 224
click at [499, 719] on icon "Bullet list" at bounding box center [504, 724] width 12 height 11
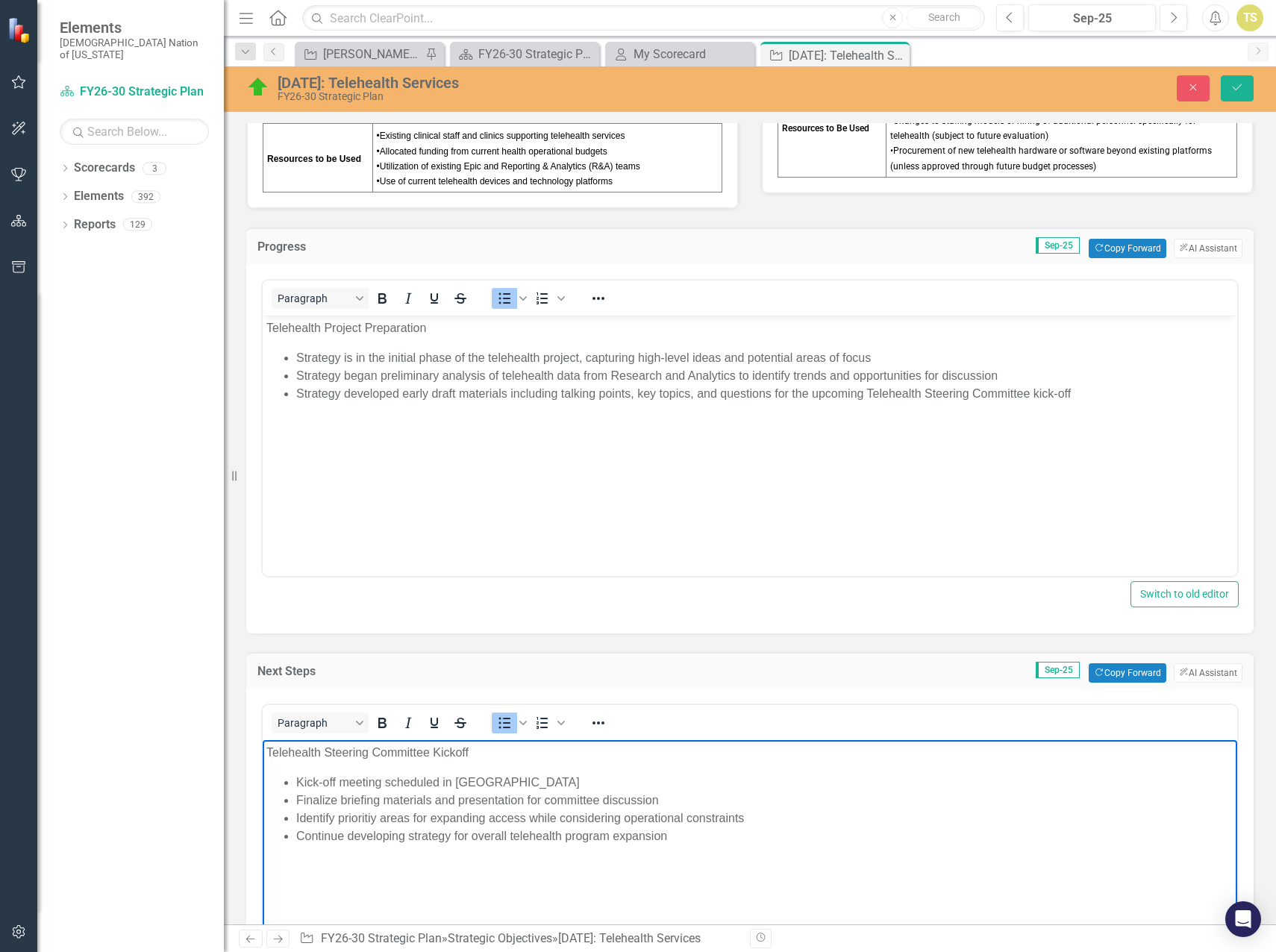
click at [461, 814] on li "Identify prioritiy areas for expanding access while considering operational con…" at bounding box center [765, 819] width 938 height 18
click at [683, 797] on li "Finalize briefing materials and presentation for committee discussion" at bounding box center [765, 801] width 938 height 18
drag, startPoint x: 678, startPoint y: 860, endPoint x: 287, endPoint y: 841, distance: 391.5
click at [287, 841] on ul "Kick-off meeting scheduled in Talihina Finalize briefing materials and presenta…" at bounding box center [750, 819] width 968 height 90
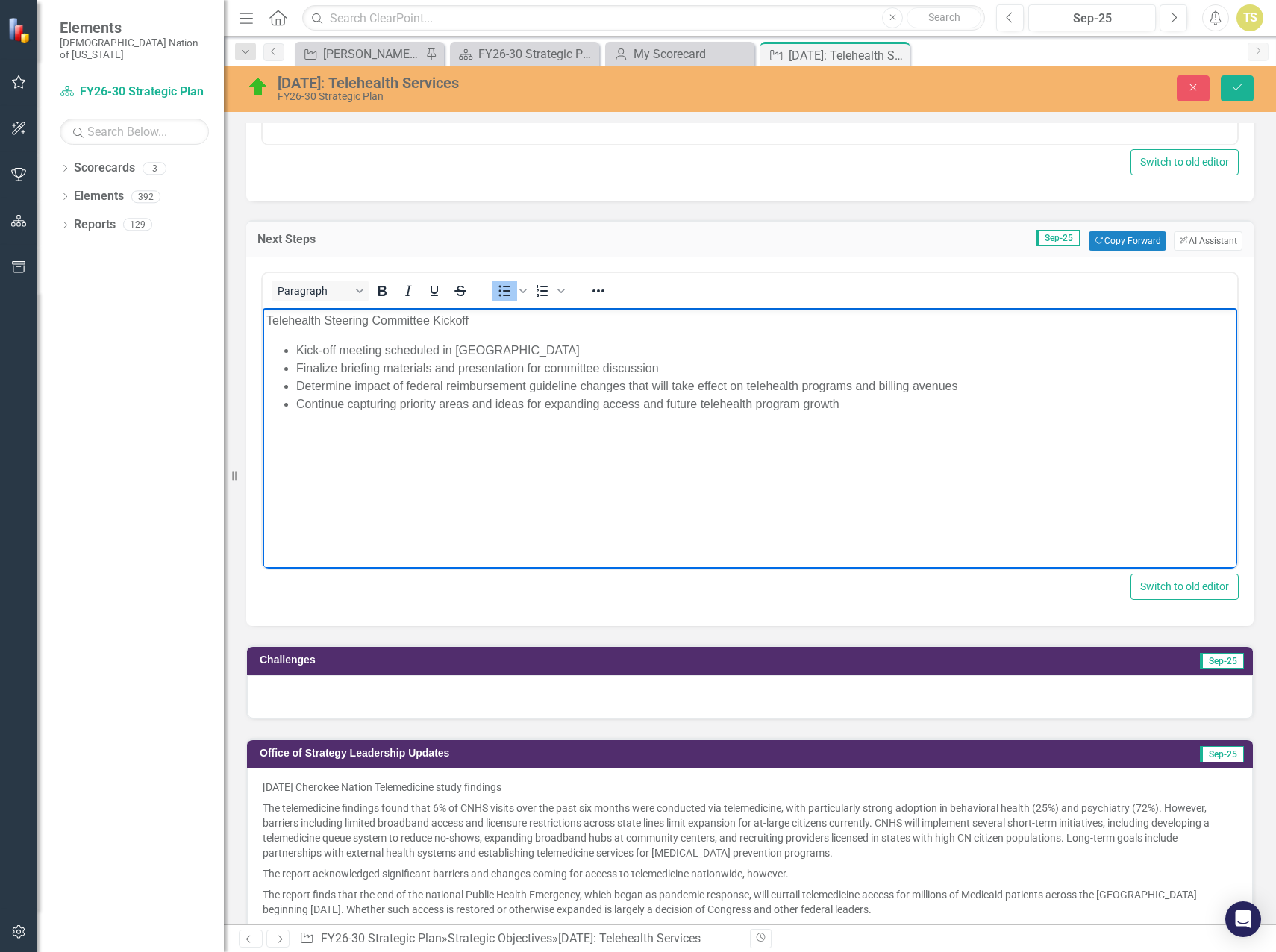
scroll to position [1642, 0]
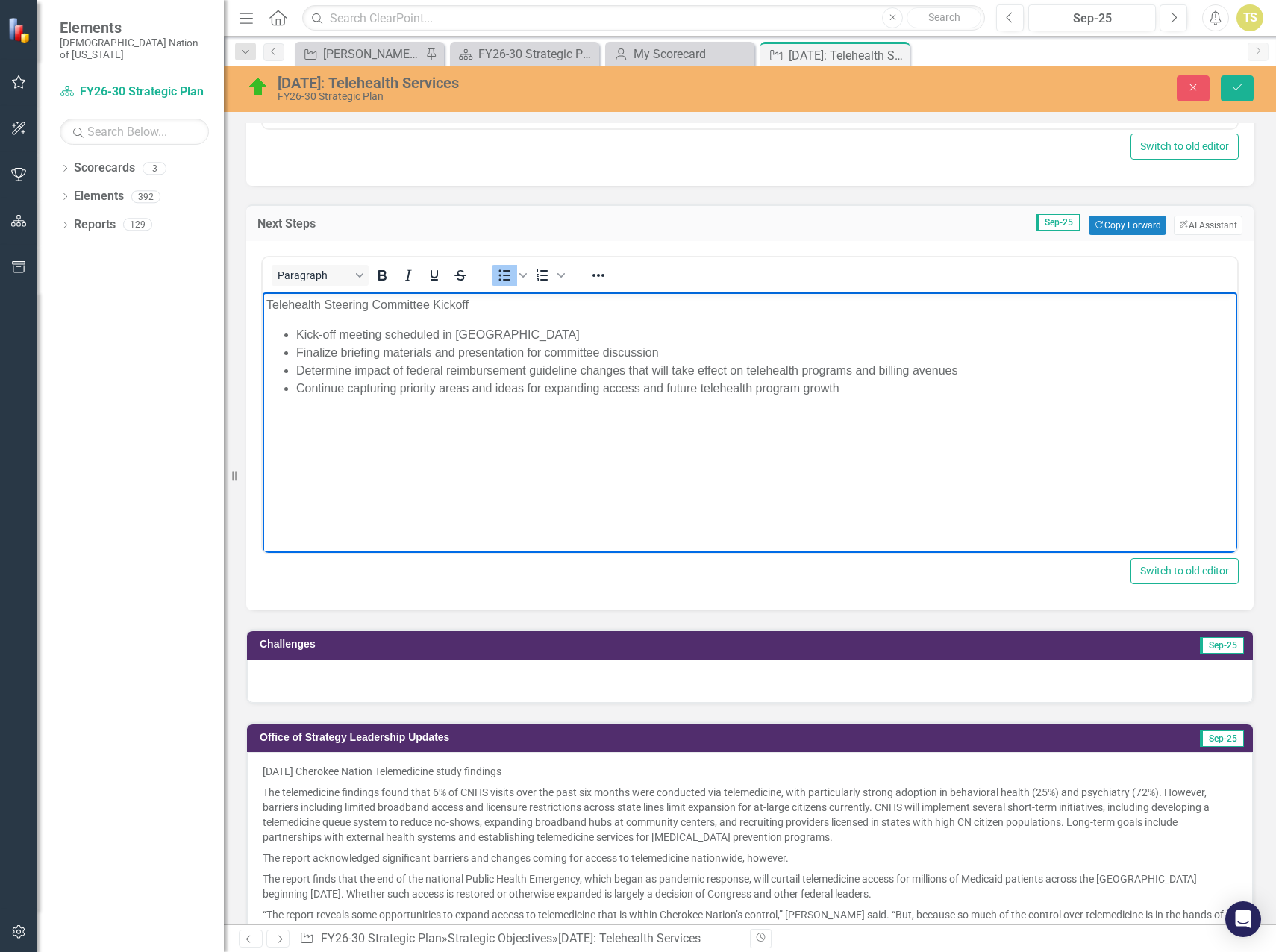
click at [336, 682] on div at bounding box center [750, 681] width 1006 height 43
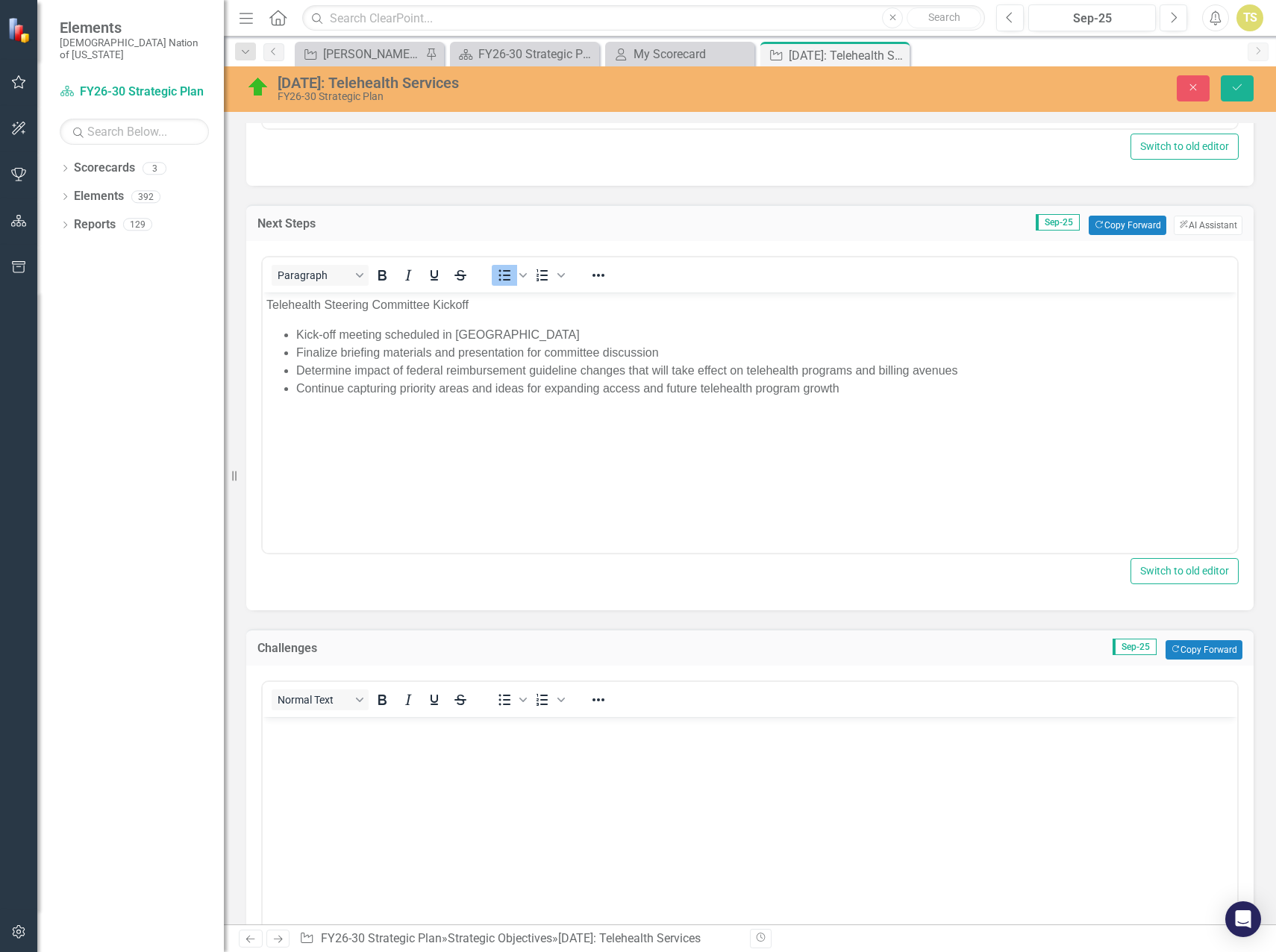
scroll to position [0, 0]
click at [325, 752] on body "Rich Text Area. Press ALT-0 for help." at bounding box center [750, 829] width 975 height 224
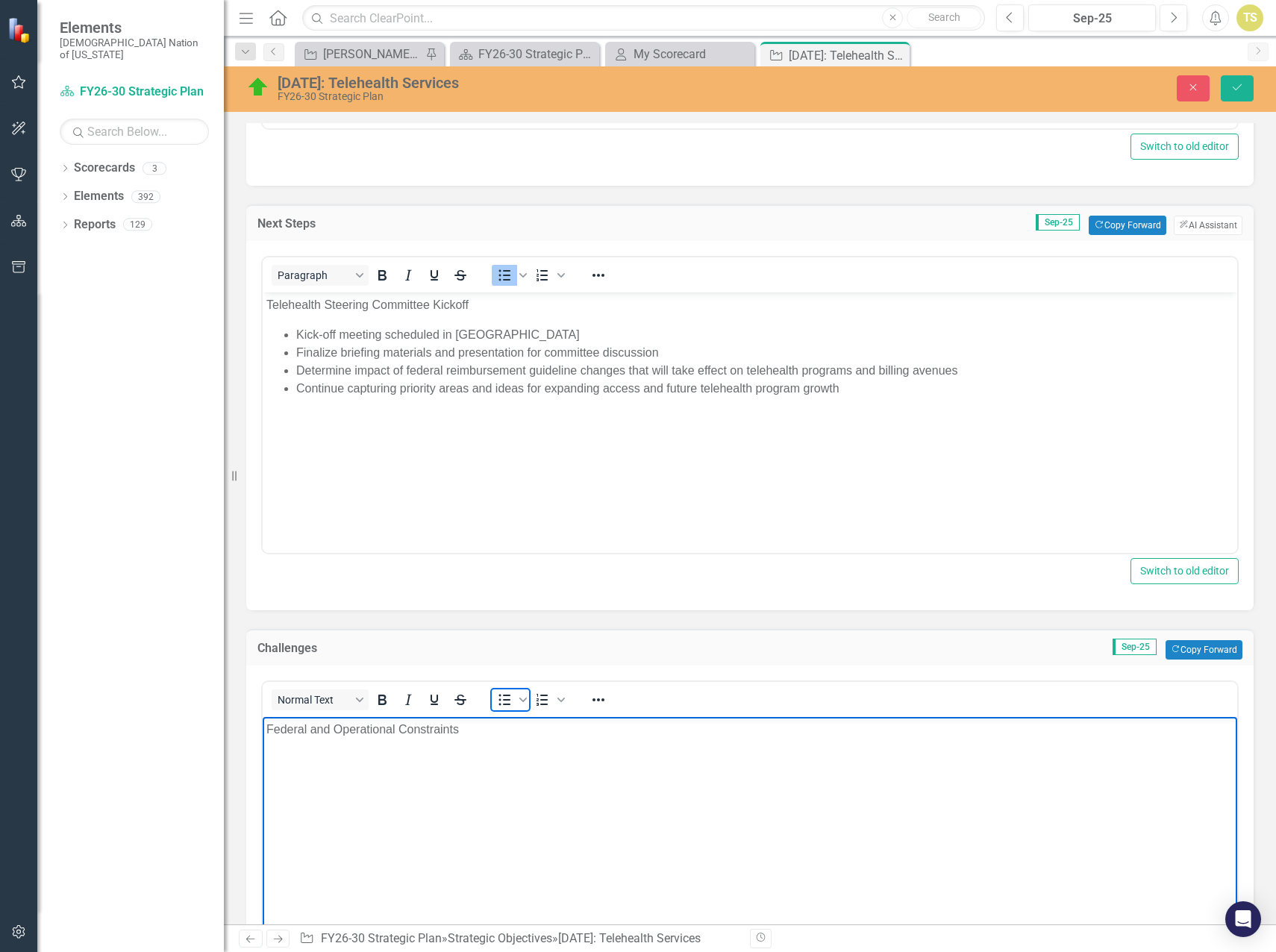
click at [497, 695] on icon "Bullet list" at bounding box center [504, 700] width 18 height 18
click at [323, 760] on li "Rich Text Area. Press ALT-0 for help." at bounding box center [765, 760] width 938 height 18
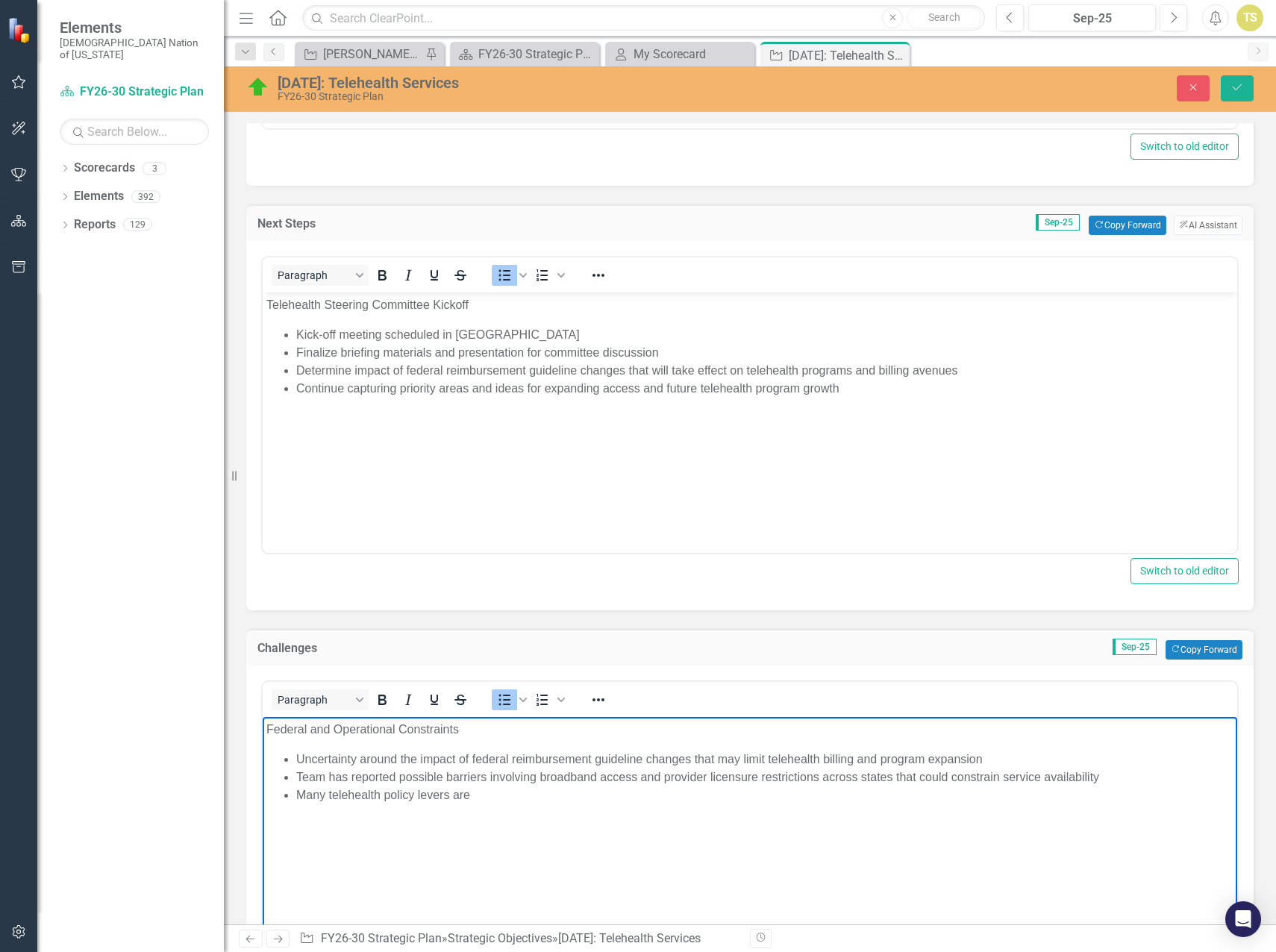
click at [472, 762] on li "Uncertainty around the impact of federal reimbursement guideline changes that m…" at bounding box center [765, 760] width 938 height 18
click at [494, 796] on li "Many telehealth policy levers are" at bounding box center [765, 796] width 938 height 18
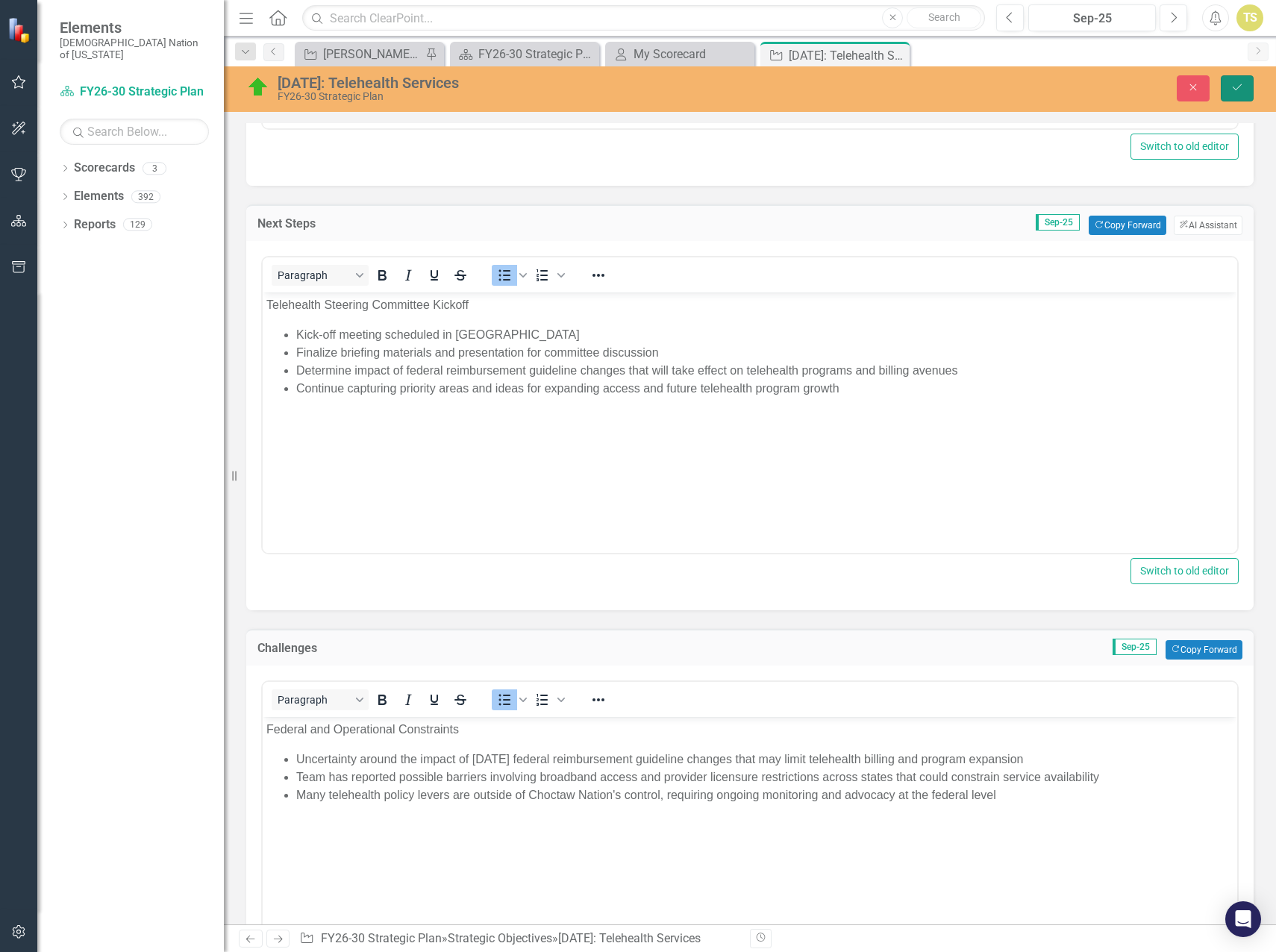
click at [1232, 91] on icon "Save" at bounding box center [1237, 87] width 13 height 11
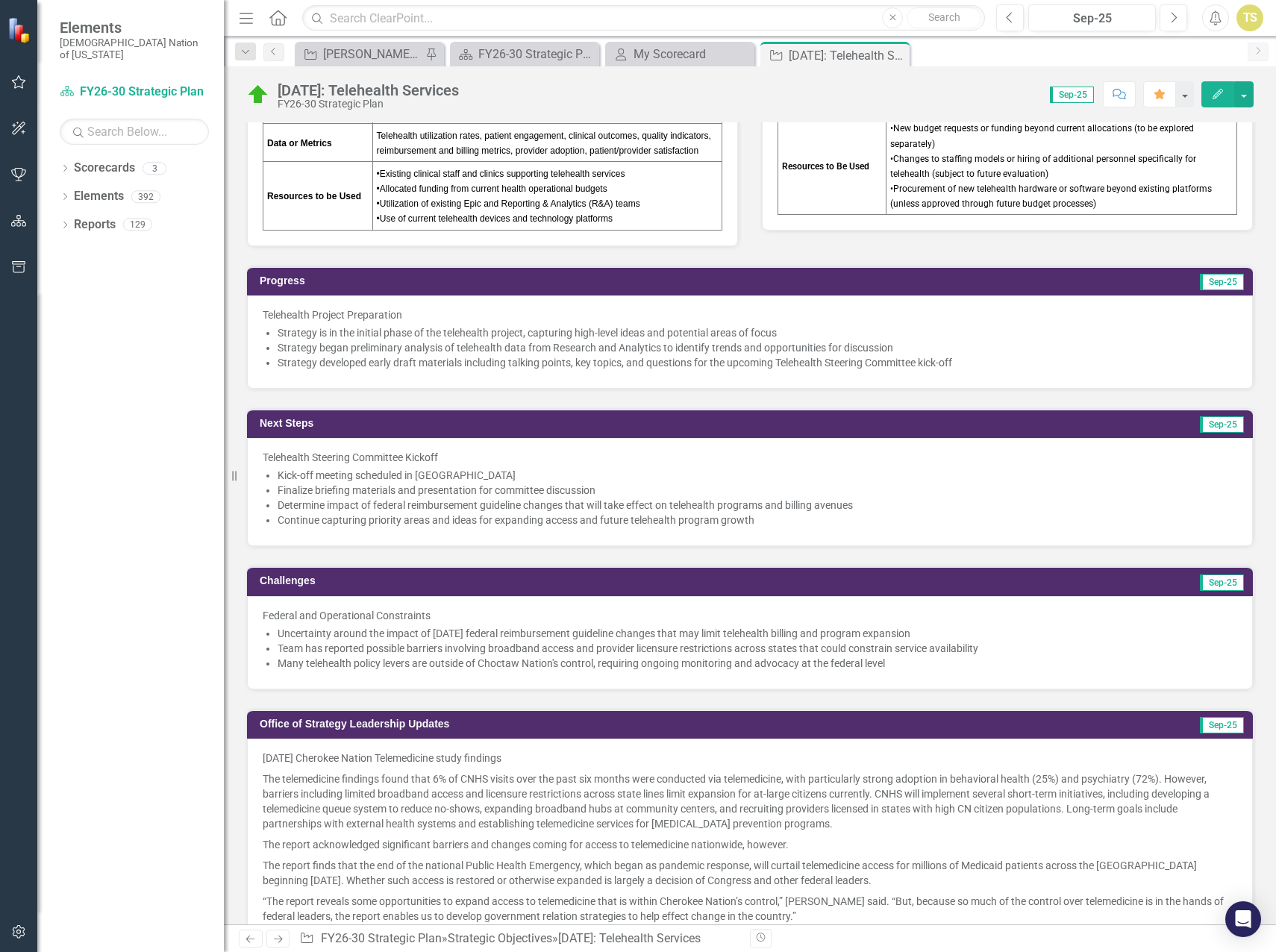
scroll to position [1119, 0]
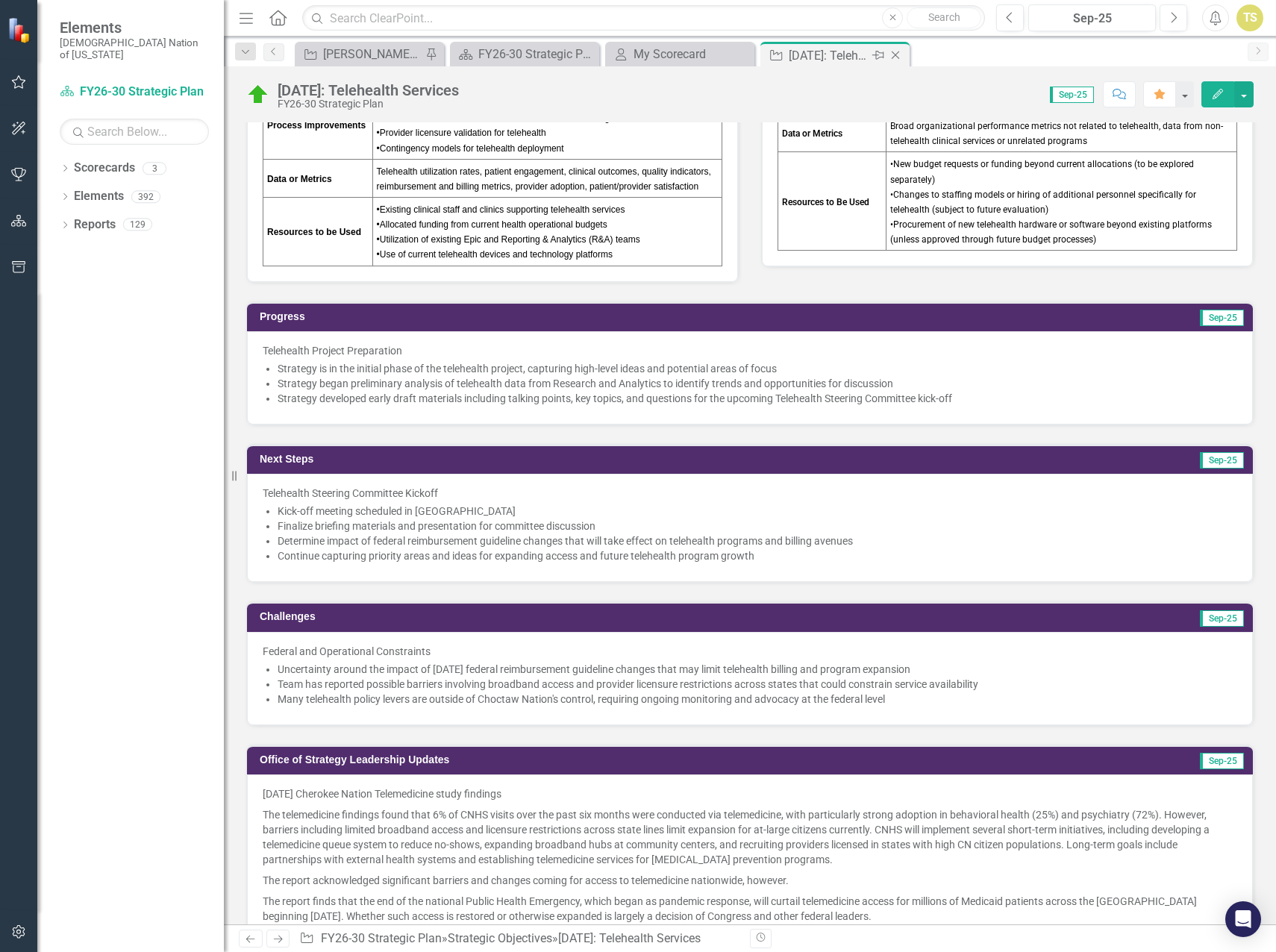
click at [901, 55] on icon "Close" at bounding box center [896, 55] width 15 height 12
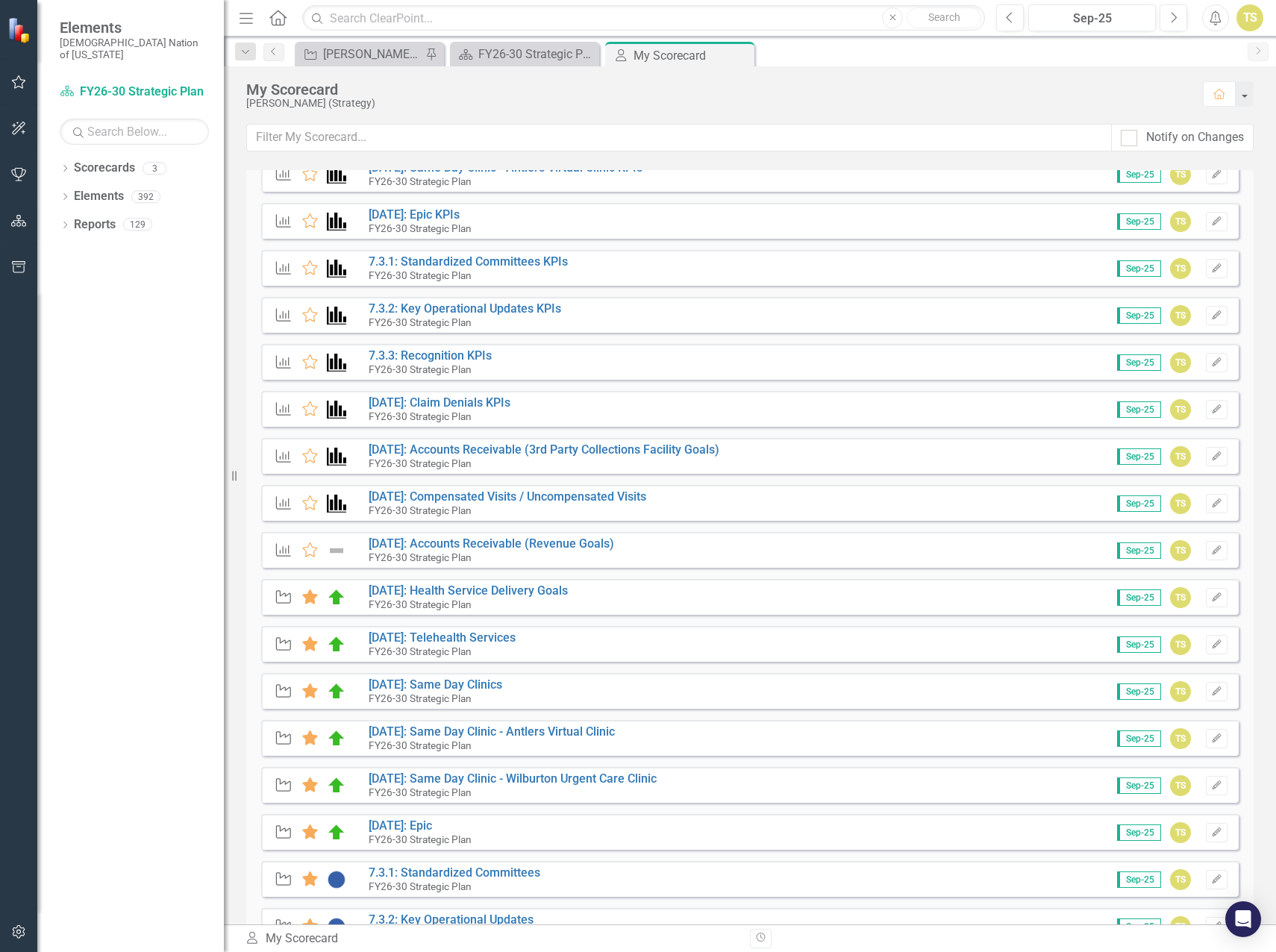
scroll to position [149, 0]
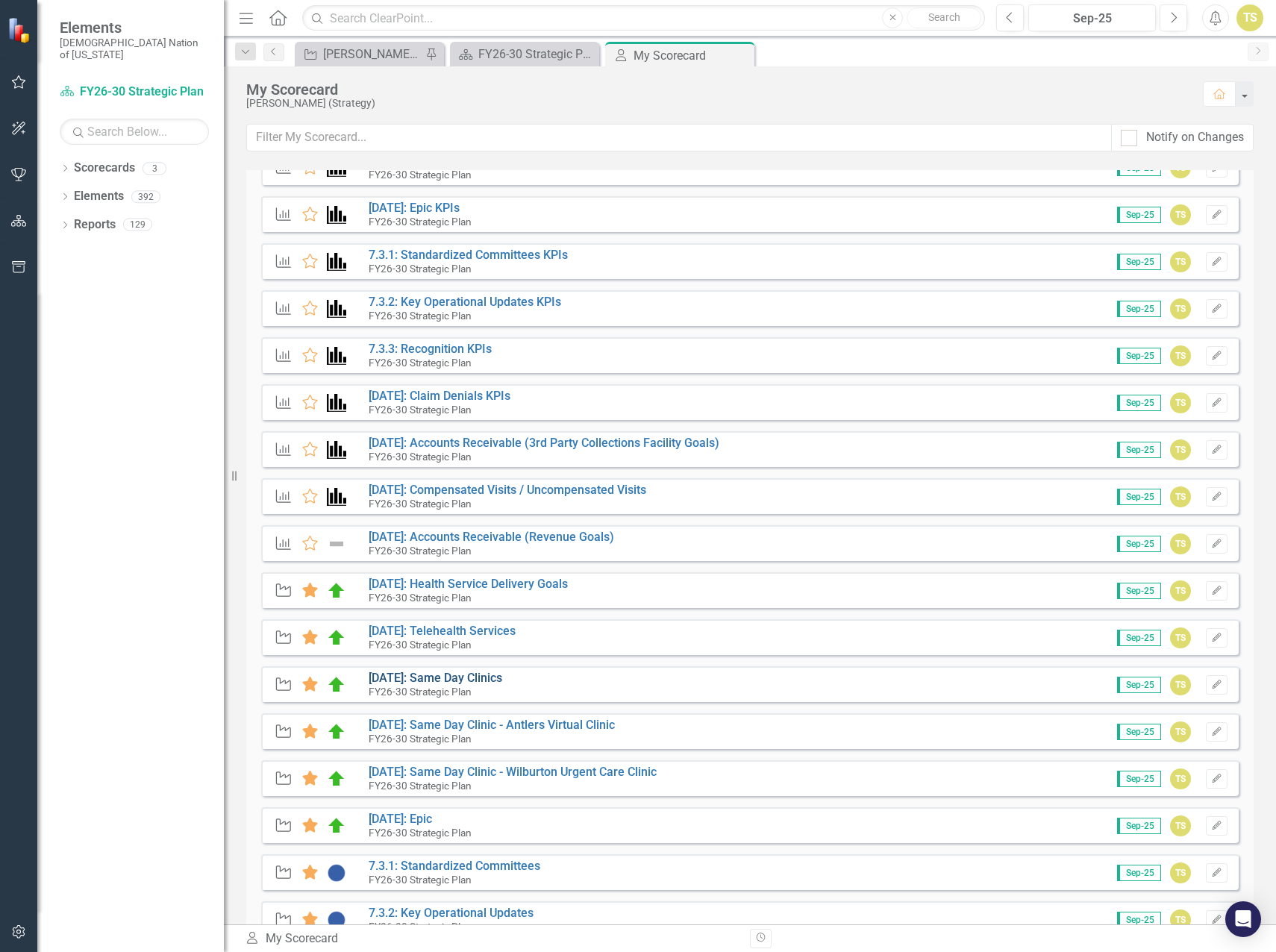
click at [442, 679] on link "[DATE]: Same Day Clinics" at bounding box center [435, 678] width 134 height 14
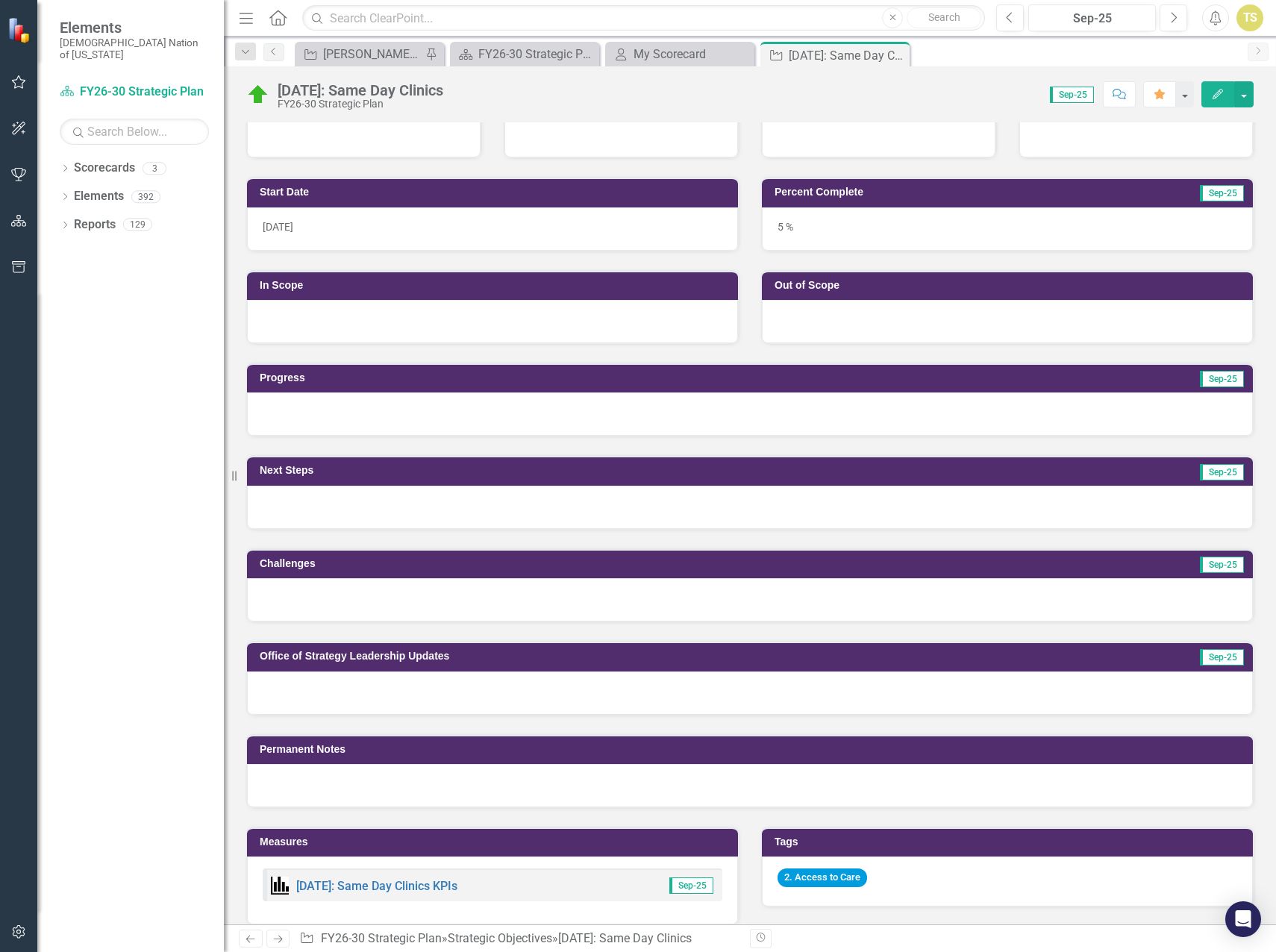
scroll to position [373, 0]
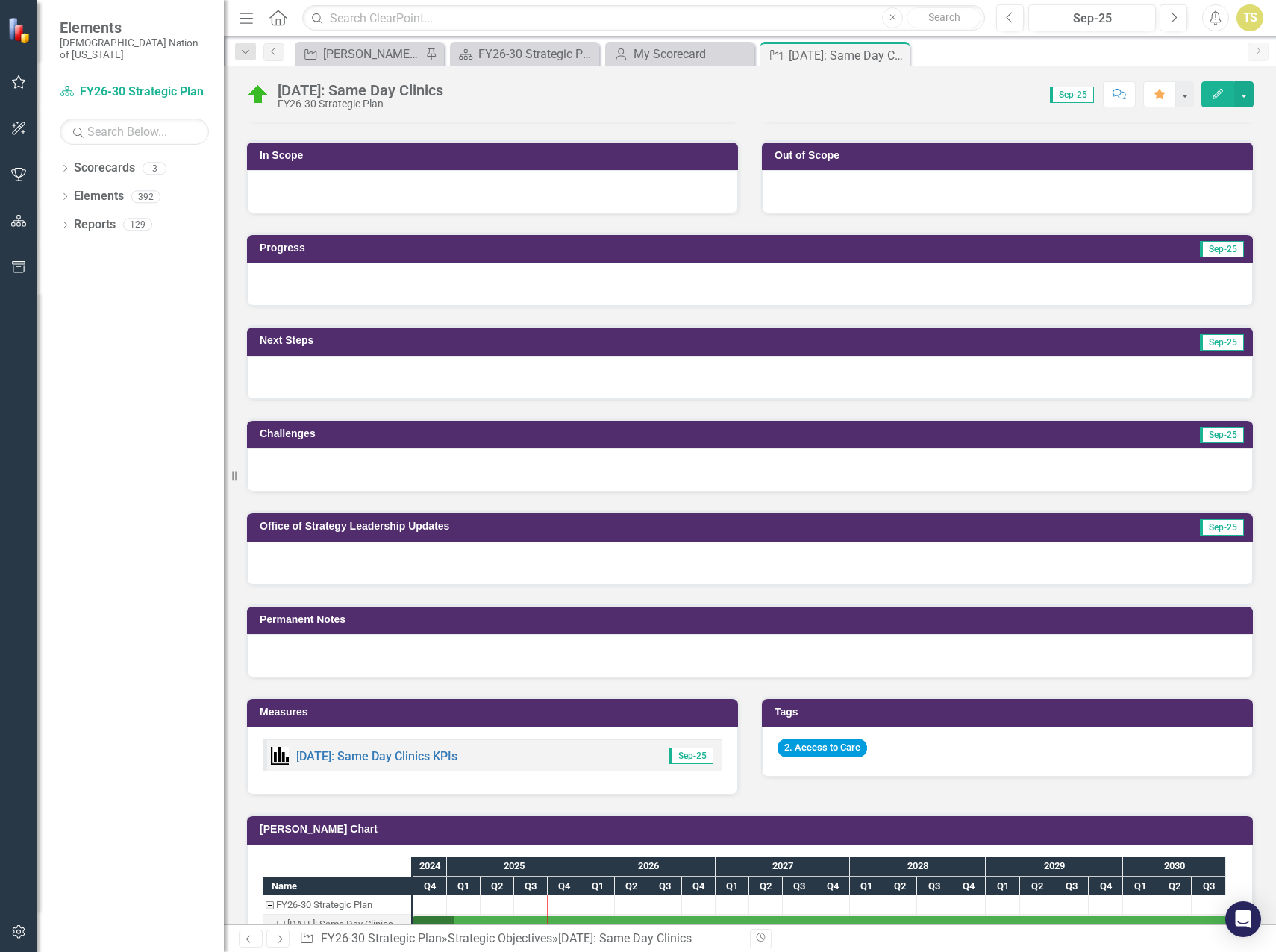
click at [326, 280] on div at bounding box center [750, 284] width 1006 height 43
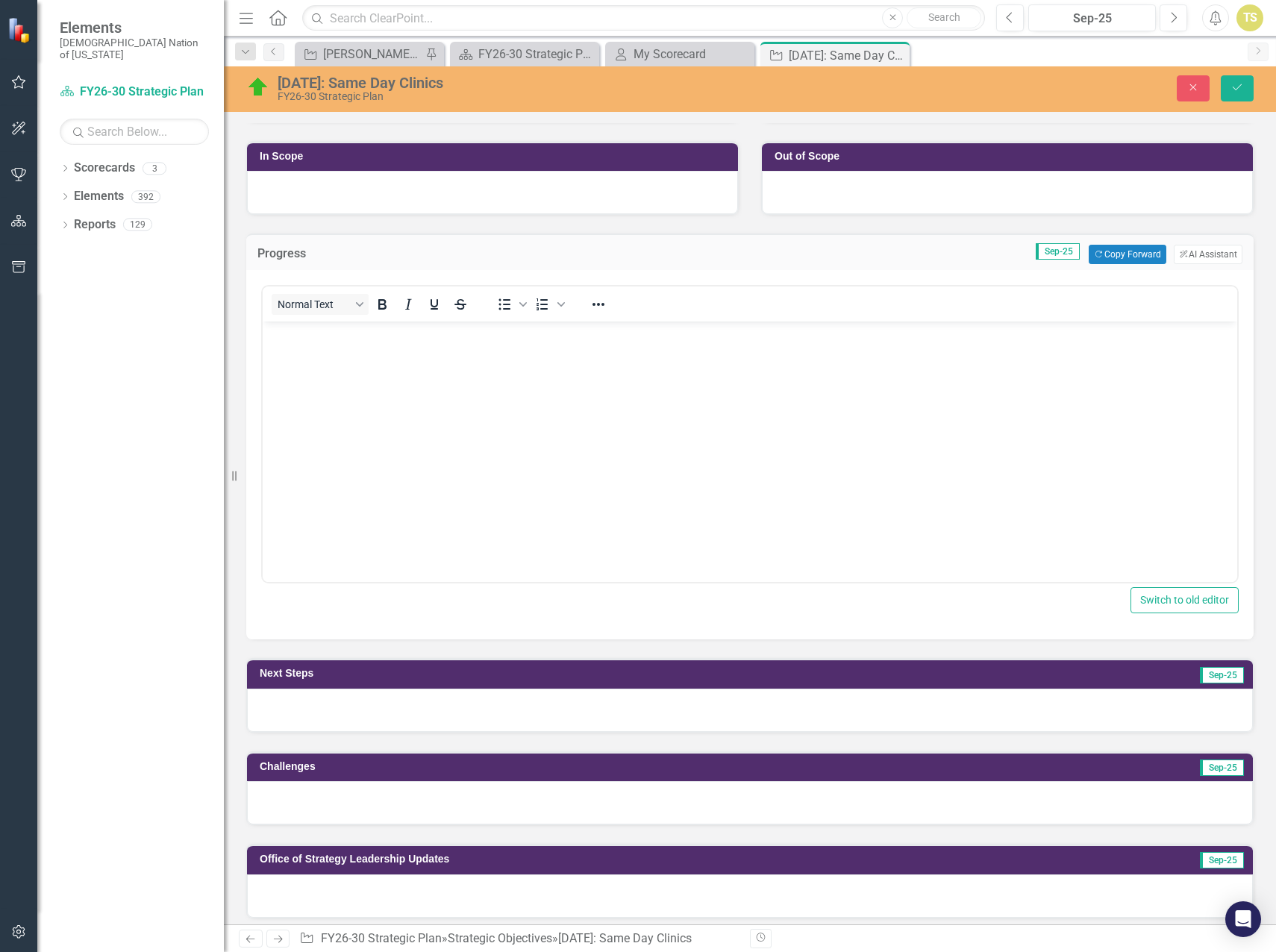
scroll to position [0, 0]
click at [344, 378] on body "Rich Text Area. Press ALT-0 for help." at bounding box center [750, 433] width 975 height 224
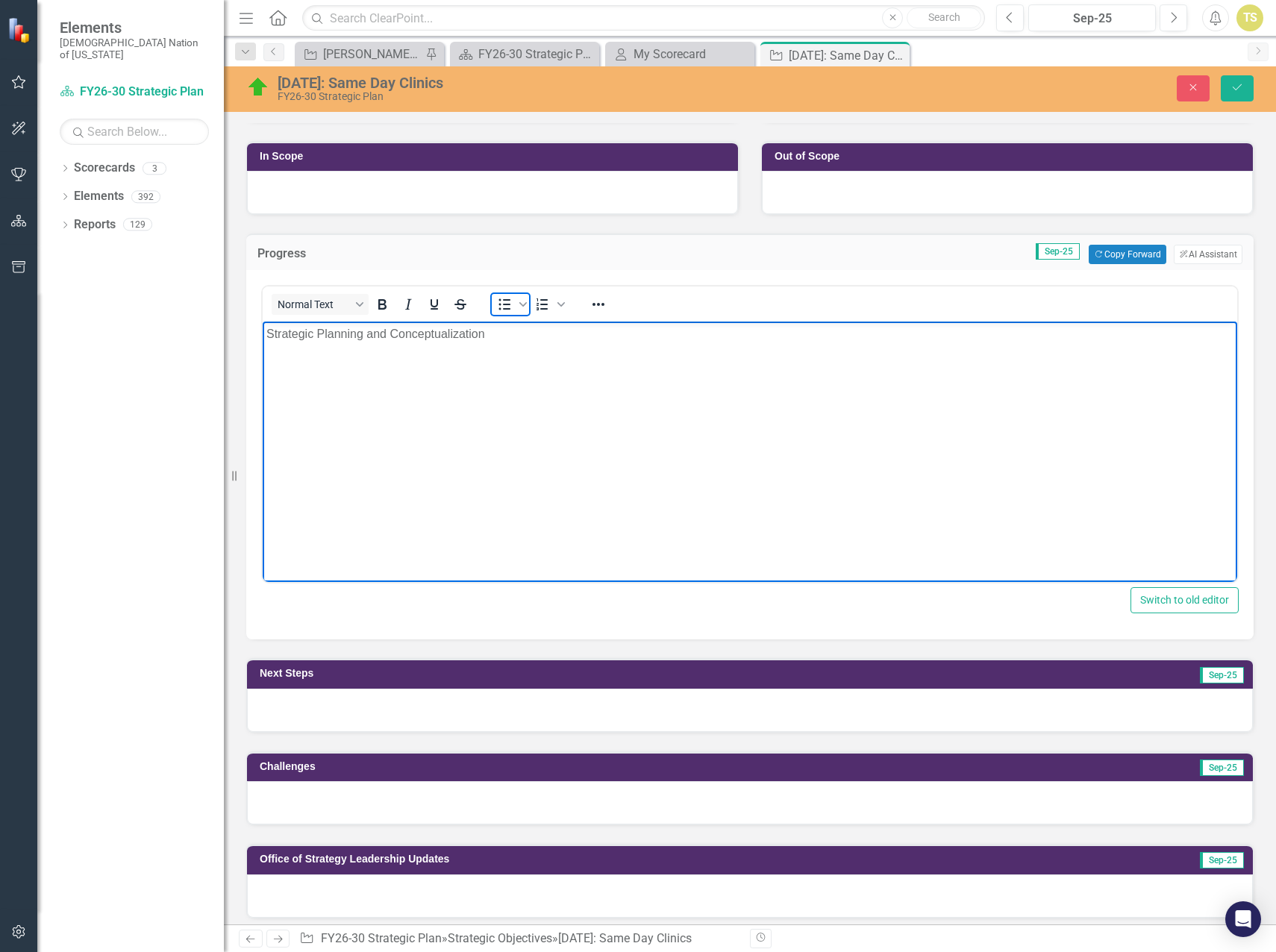
click at [495, 310] on span "Bullet list" at bounding box center [504, 304] width 25 height 21
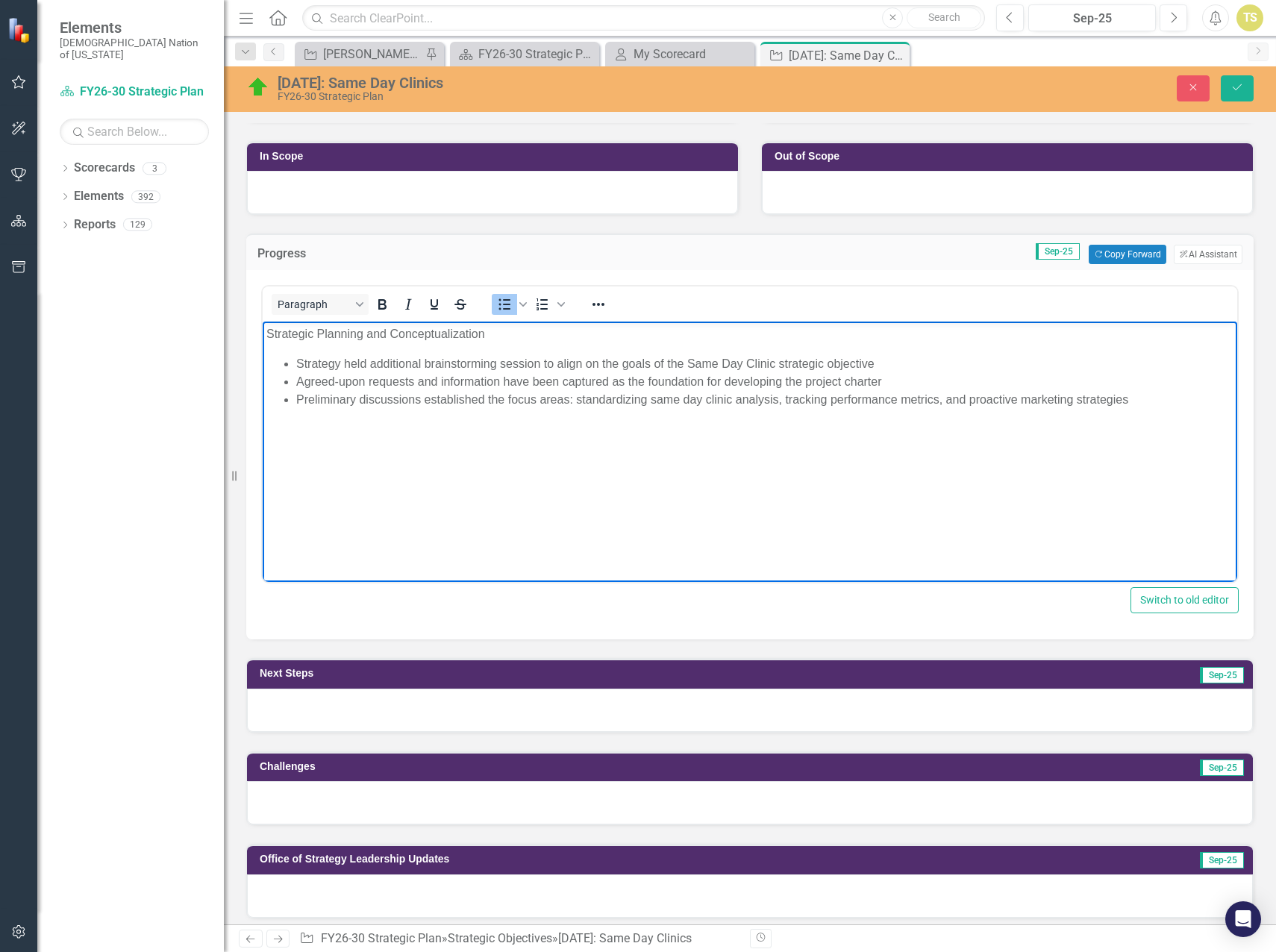
click at [343, 701] on div at bounding box center [750, 710] width 1006 height 43
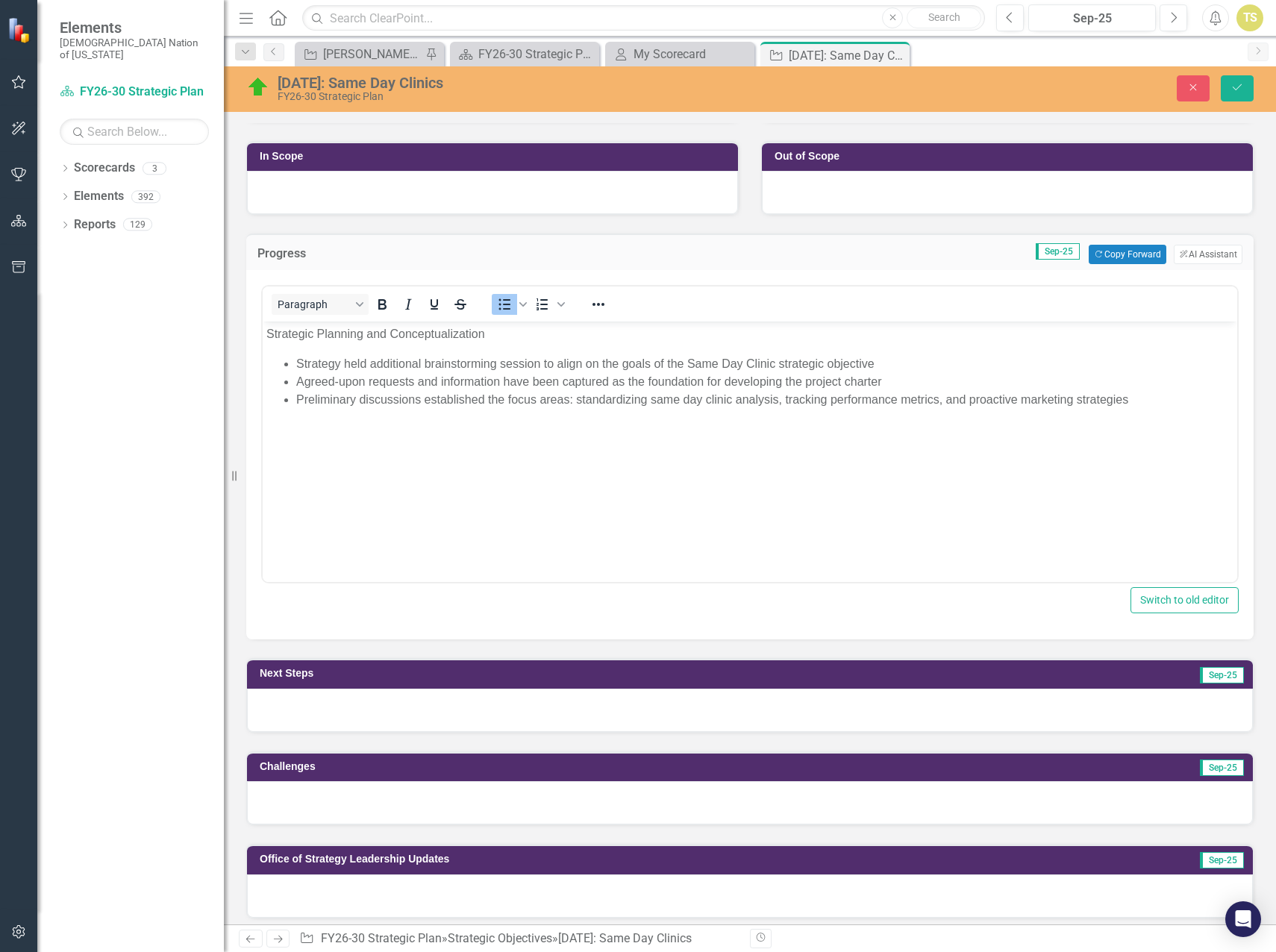
click at [343, 701] on div at bounding box center [750, 710] width 1006 height 43
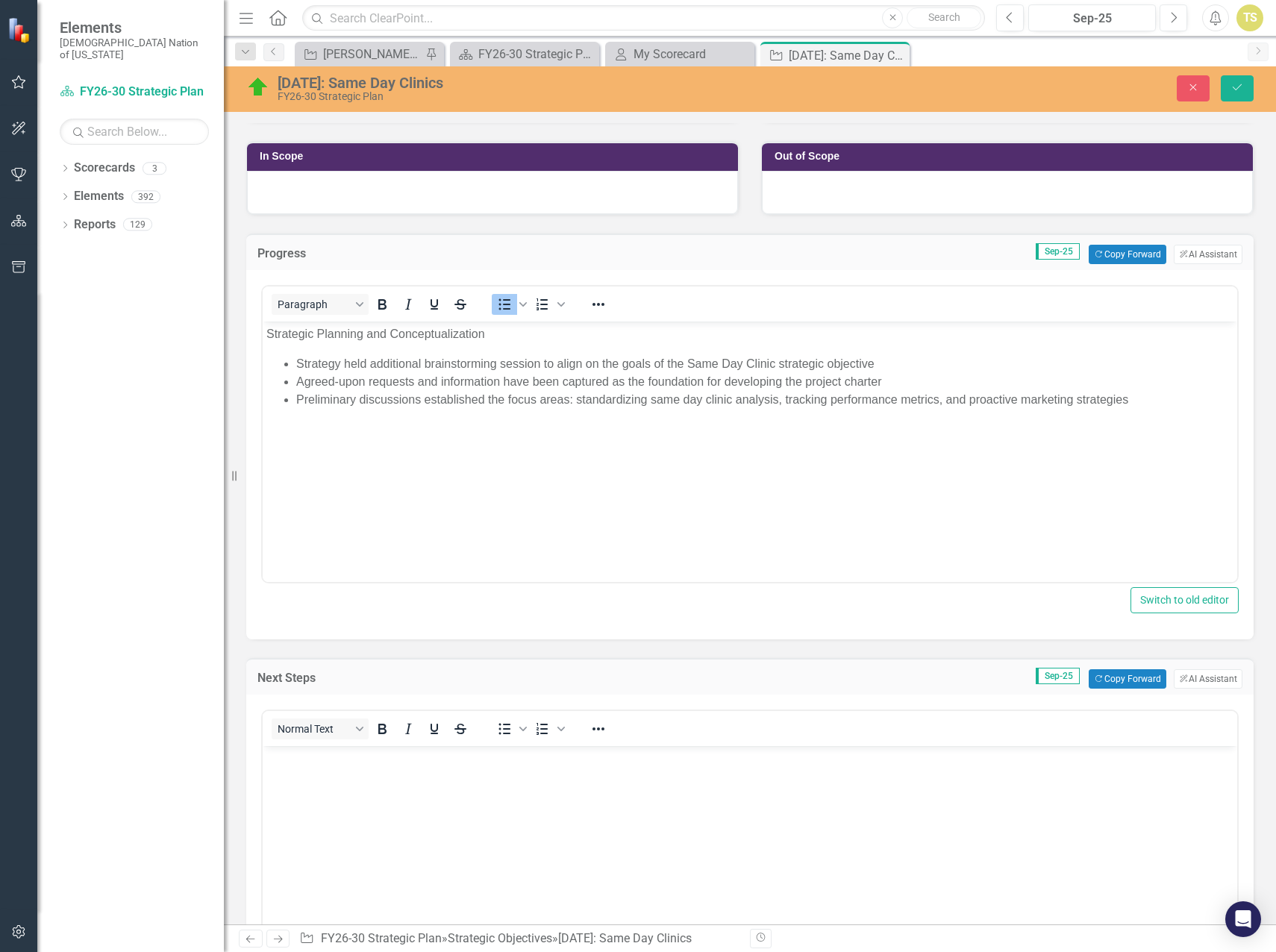
click at [328, 784] on body "Rich Text Area. Press ALT-0 for help." at bounding box center [750, 858] width 975 height 224
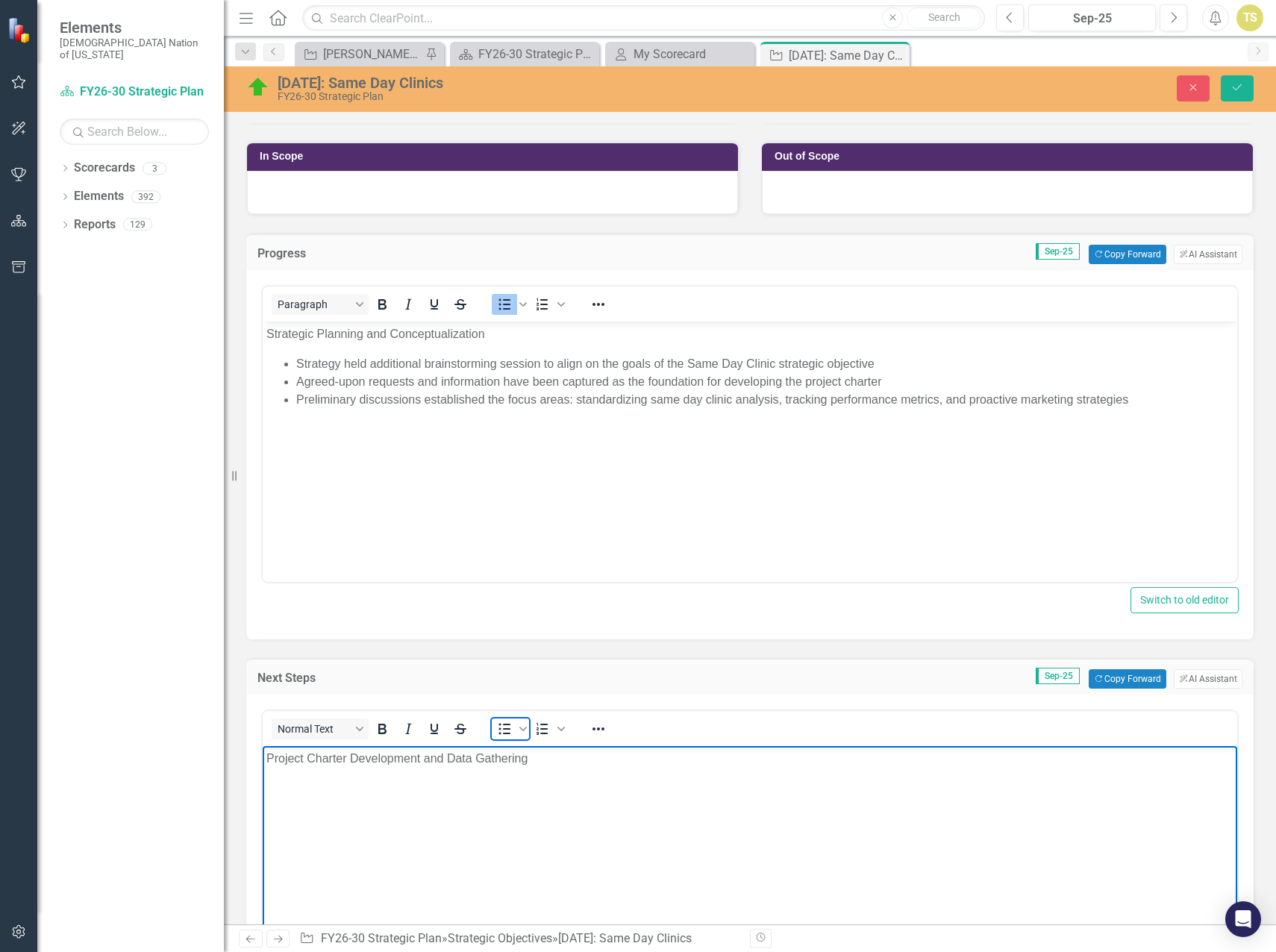
click at [499, 735] on icon "Bullet list" at bounding box center [504, 729] width 18 height 18
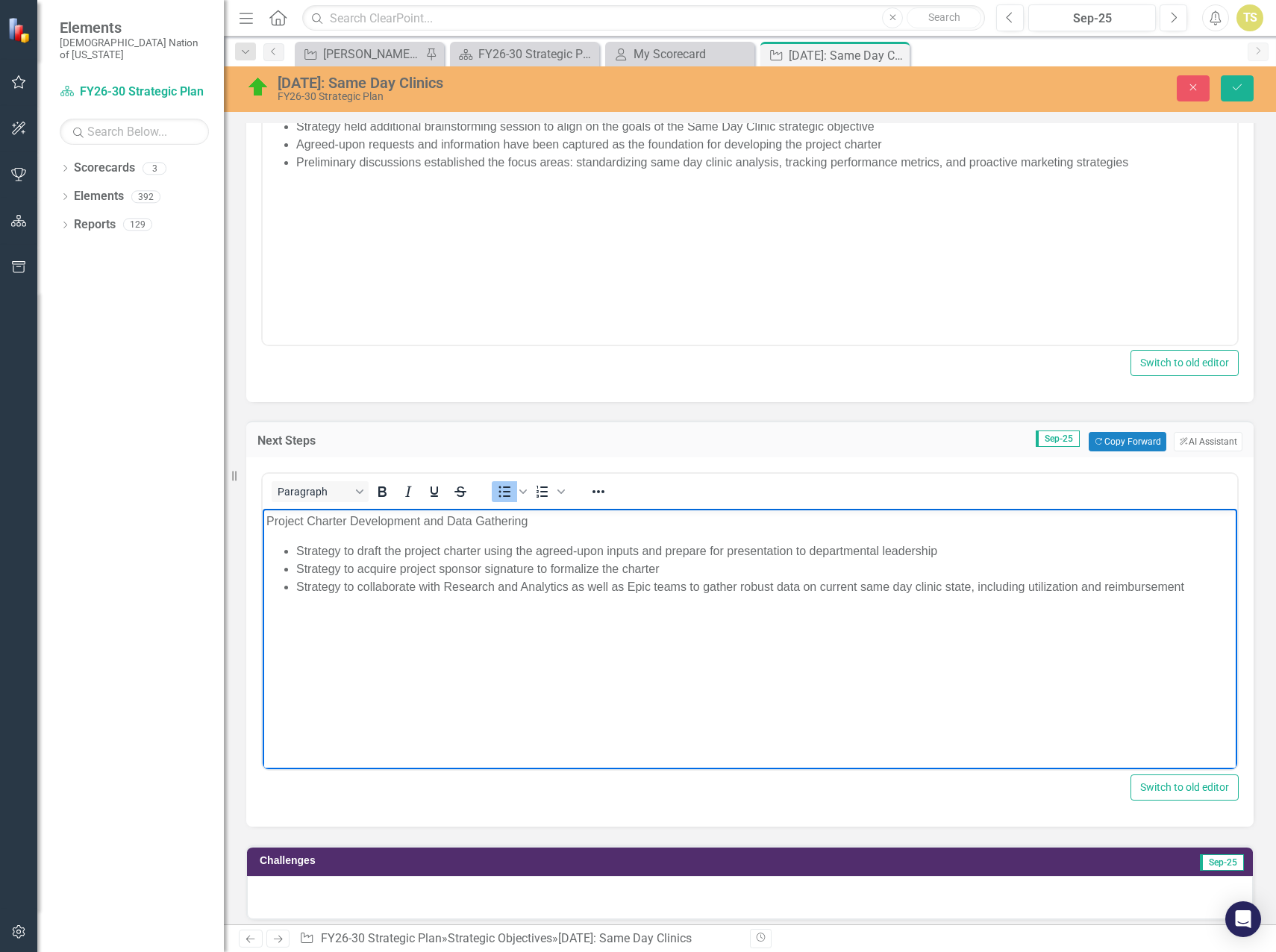
scroll to position [672, 0]
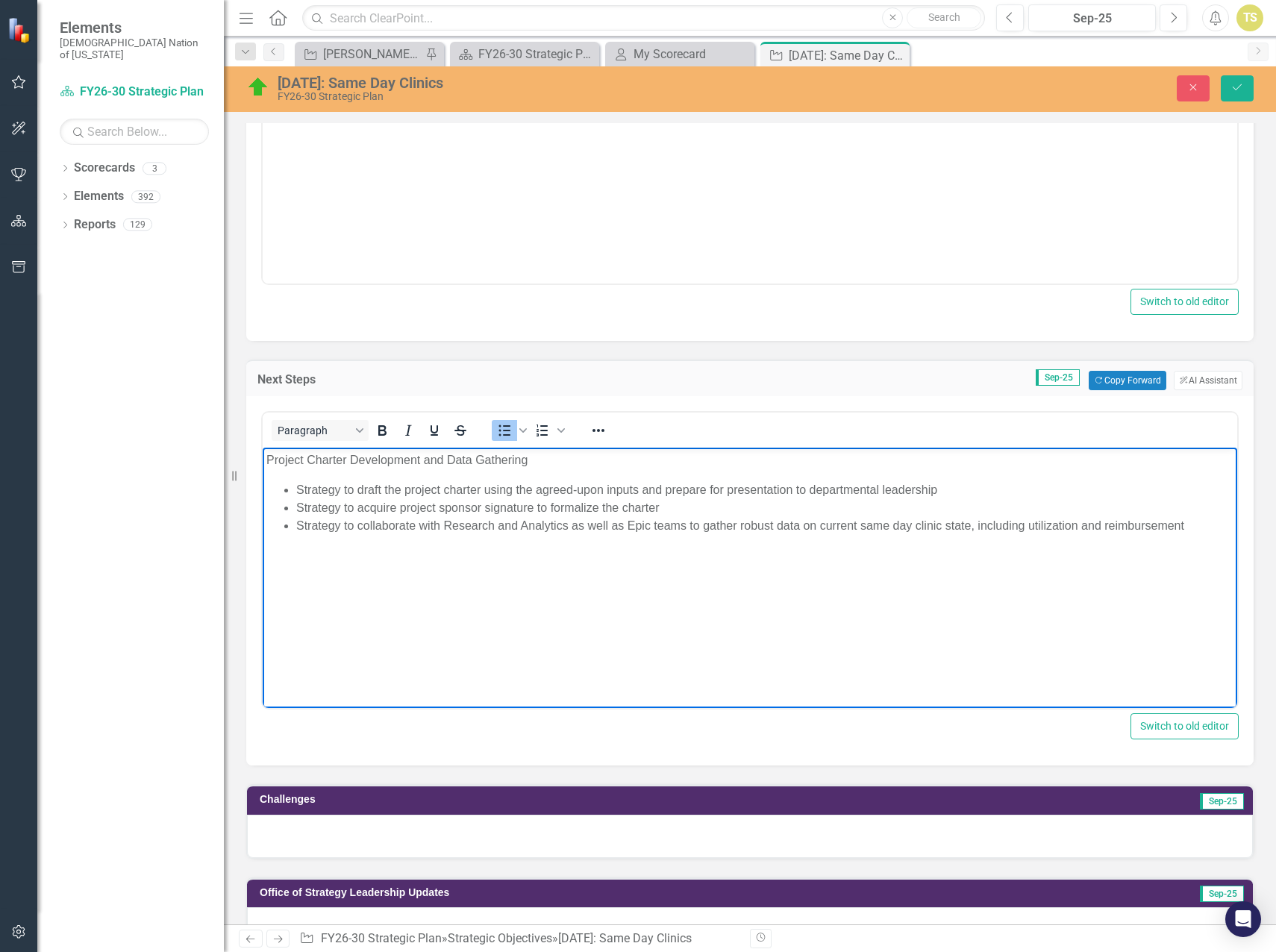
click at [332, 837] on div at bounding box center [750, 836] width 1006 height 43
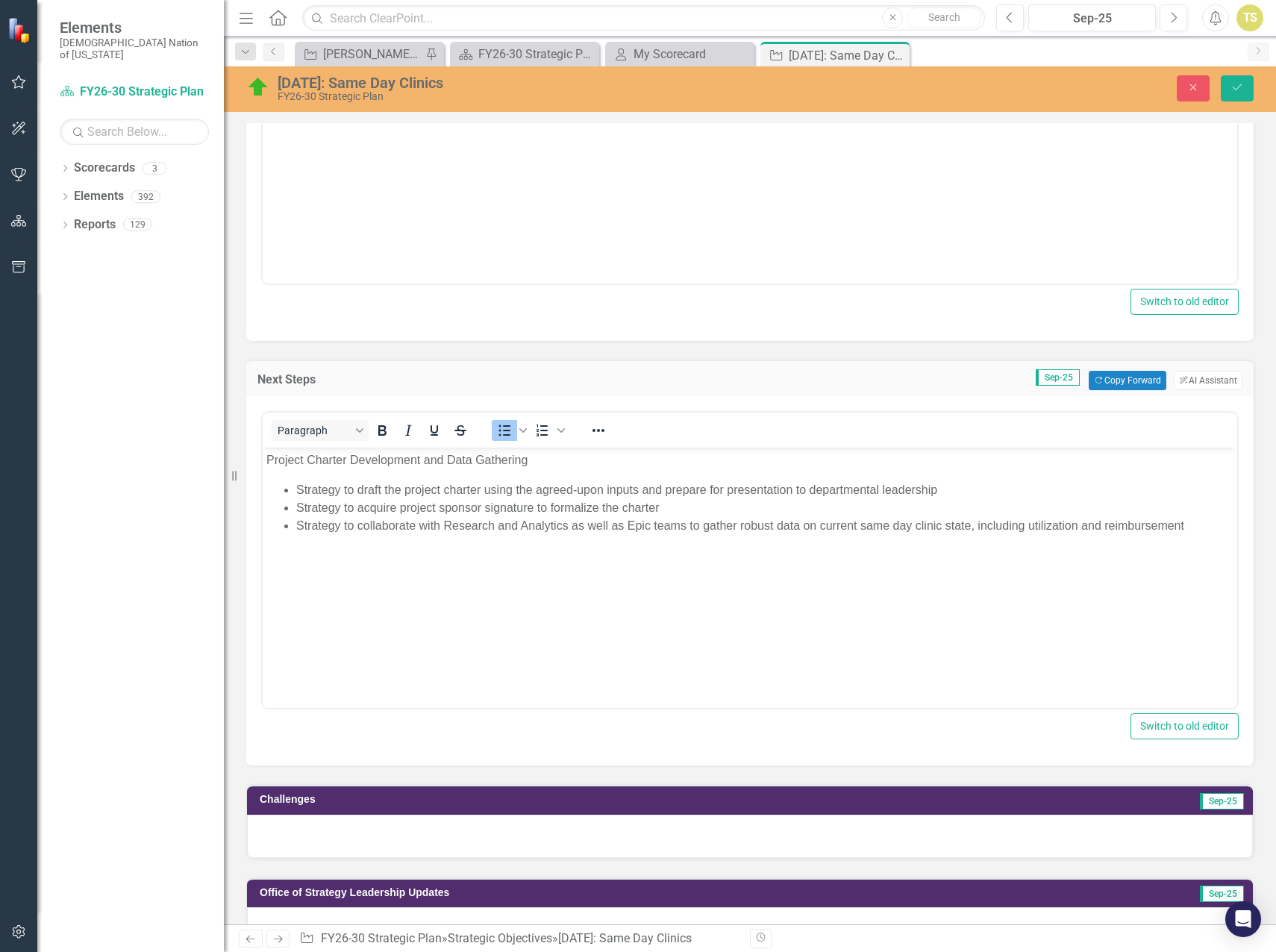
click at [332, 837] on div at bounding box center [750, 836] width 1006 height 43
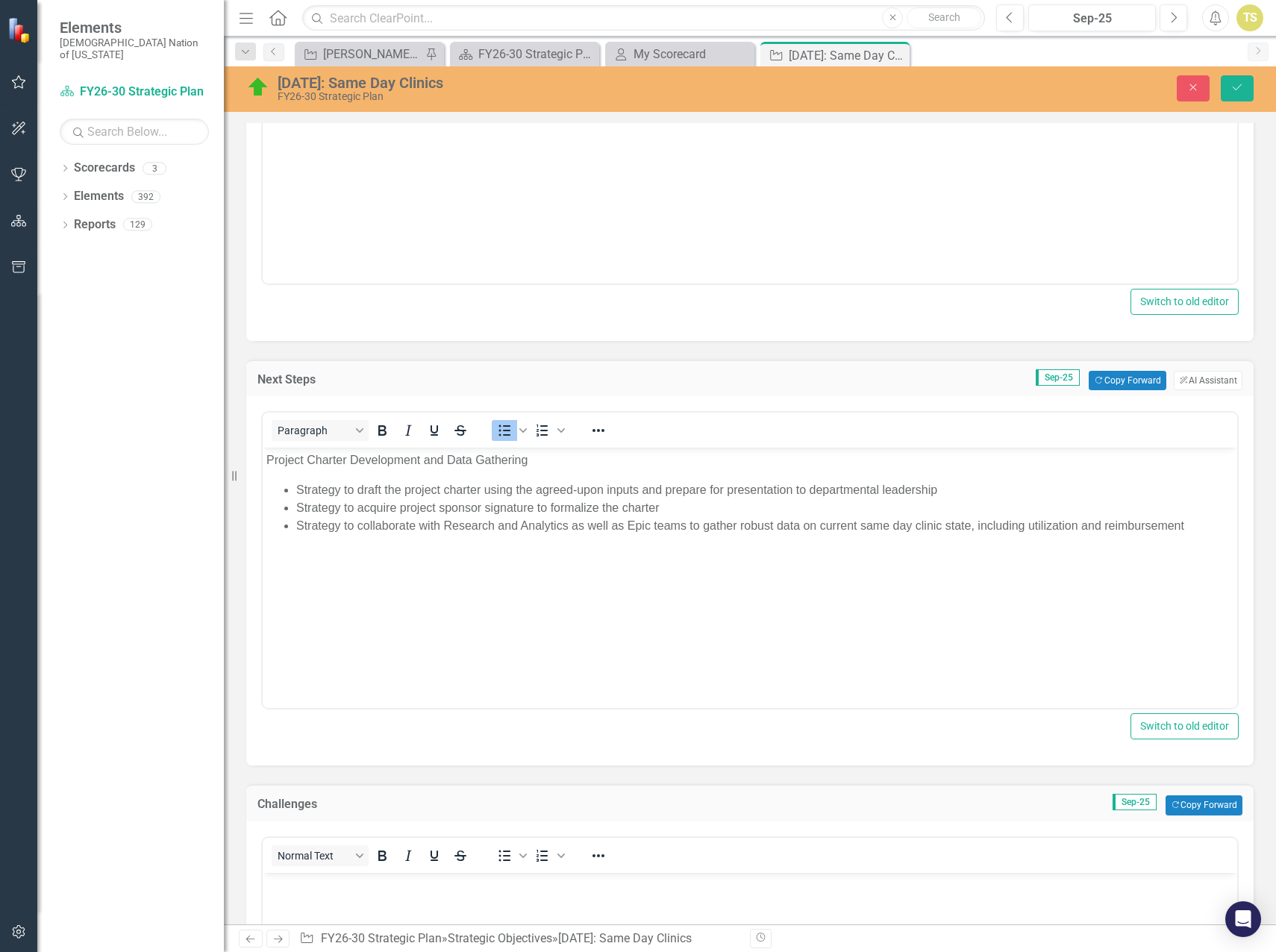
scroll to position [0, 0]
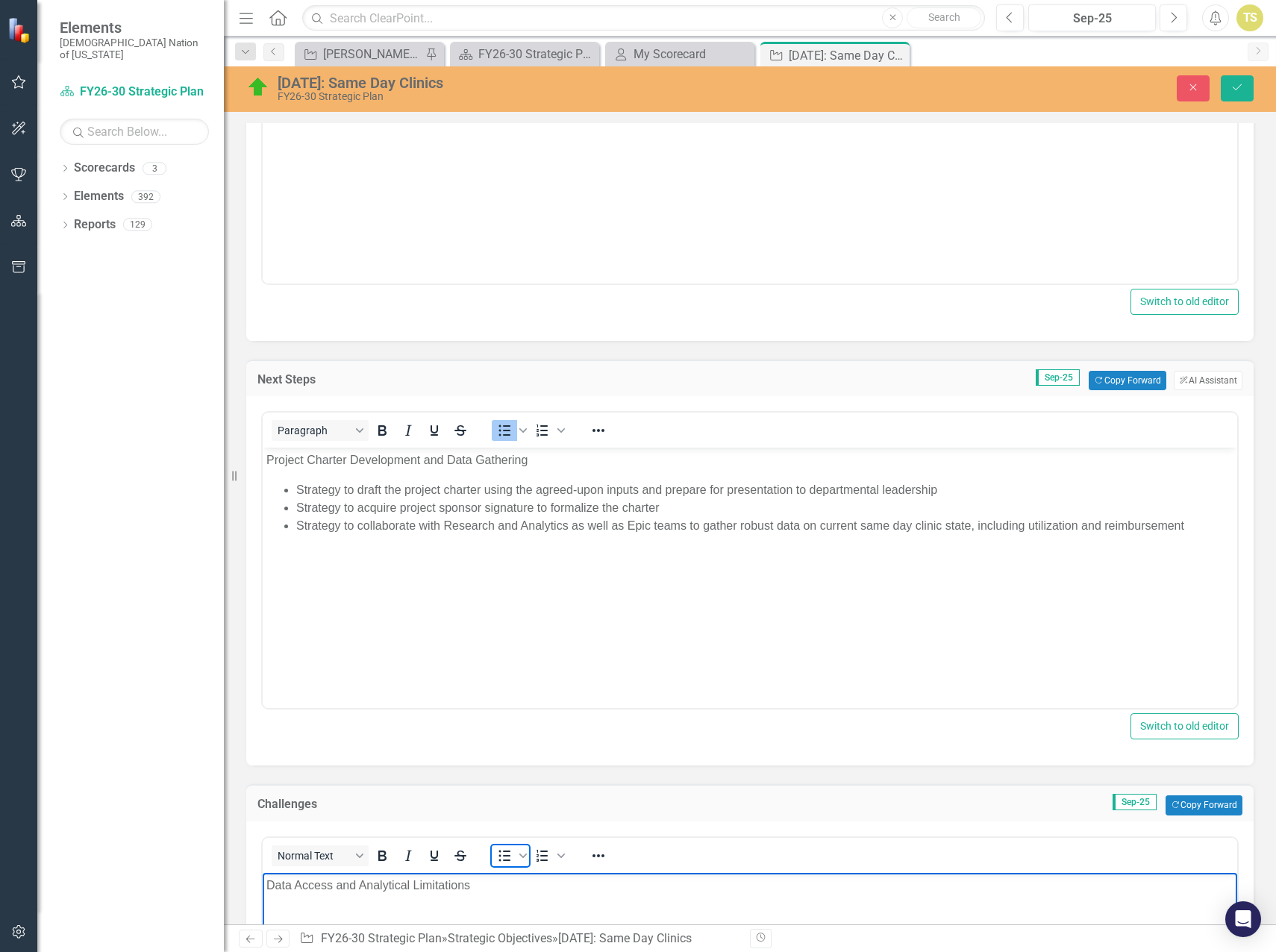
click at [498, 860] on icon "Bullet list" at bounding box center [504, 856] width 18 height 18
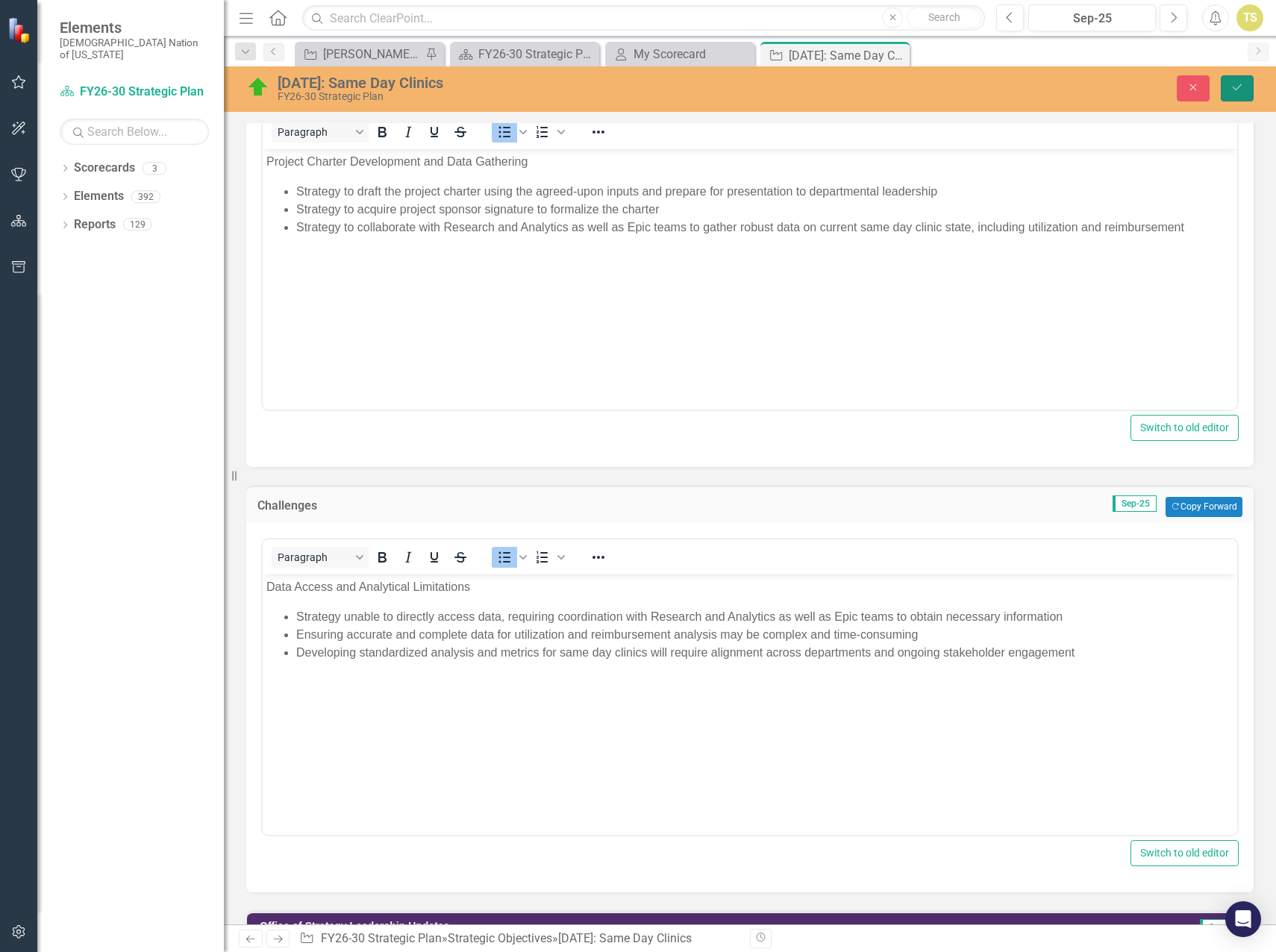
click at [1239, 93] on icon "Save" at bounding box center [1237, 87] width 13 height 11
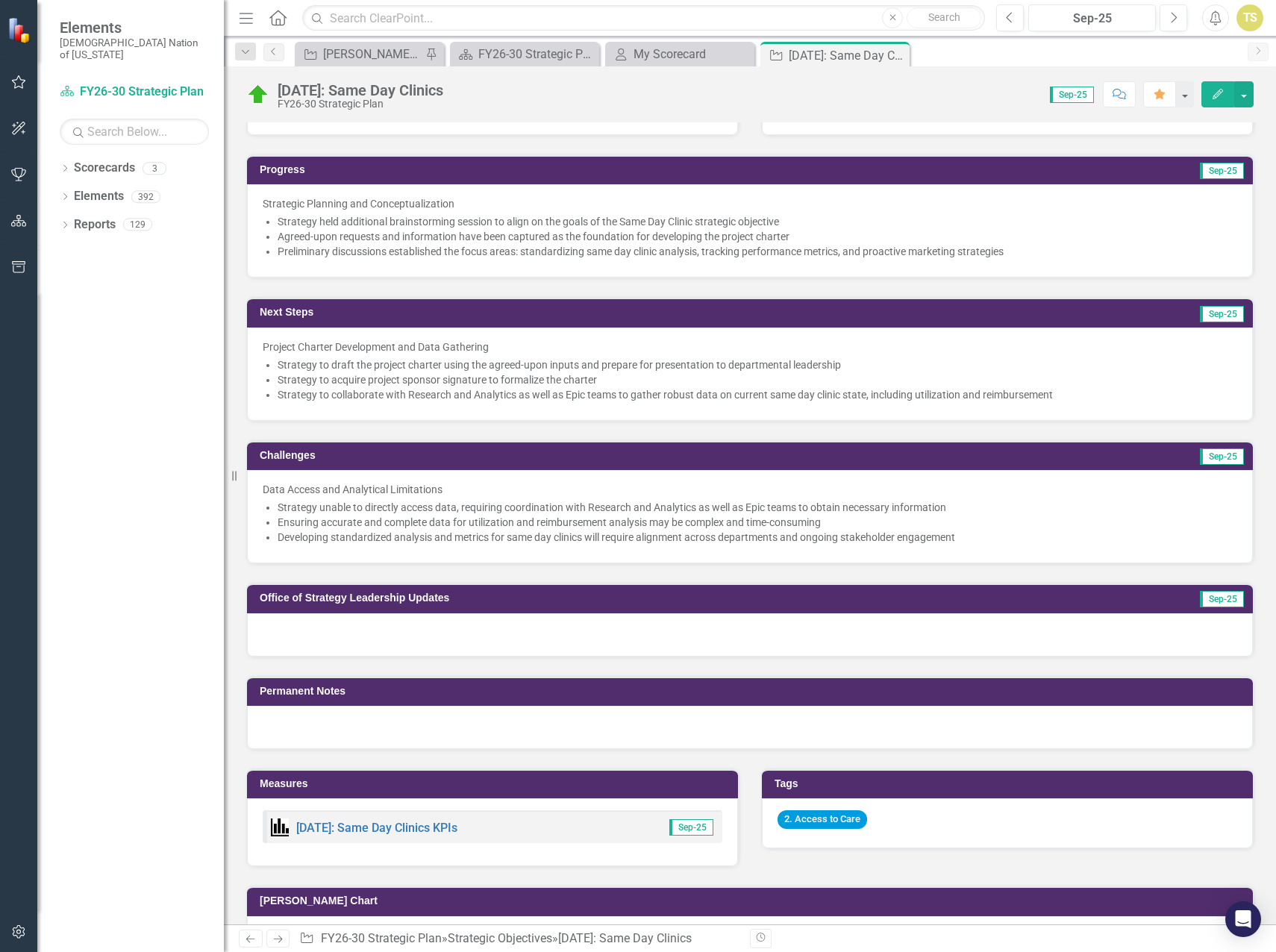
scroll to position [448, 0]
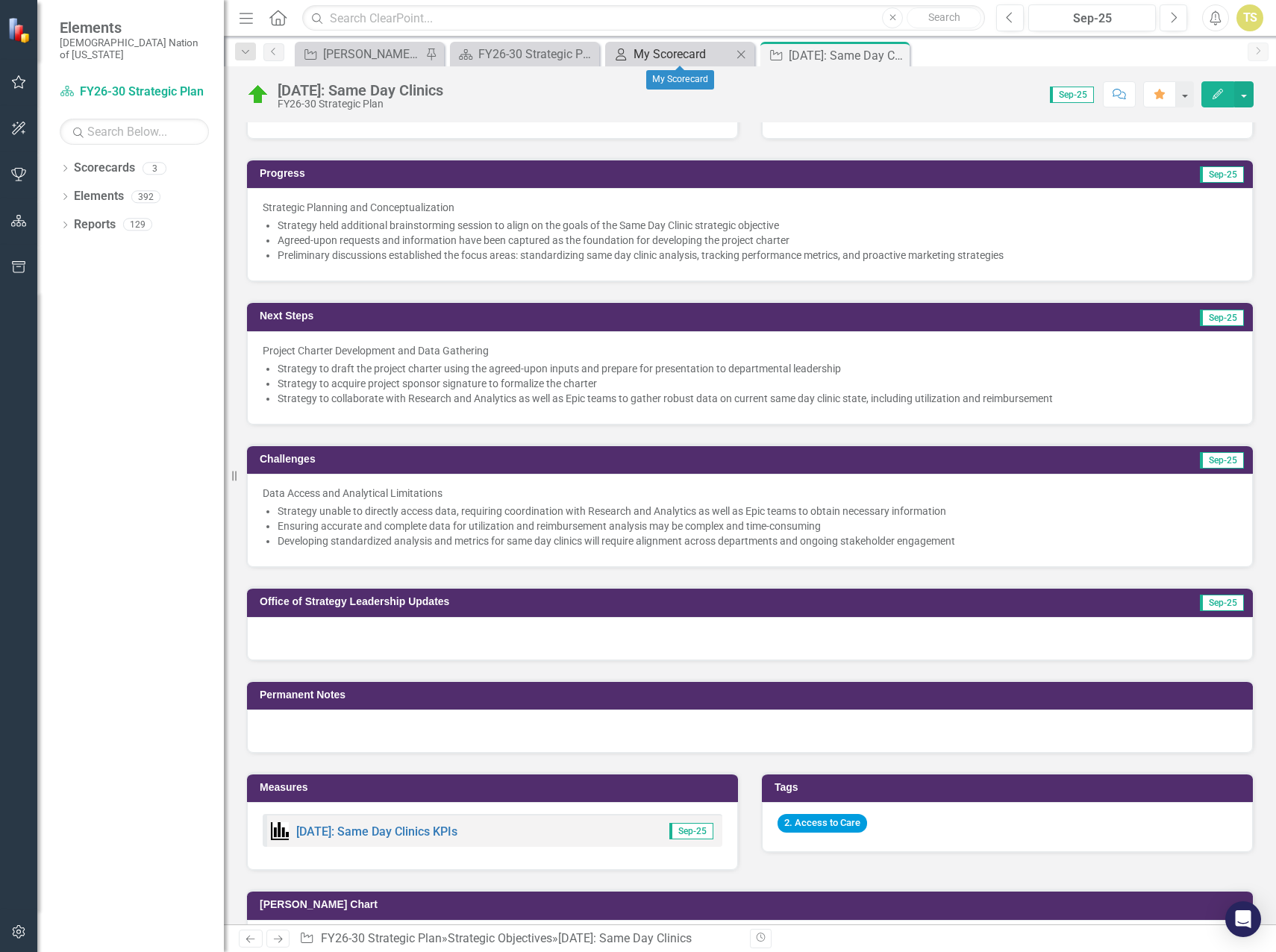
click at [683, 56] on div "My Scorecard" at bounding box center [683, 54] width 99 height 19
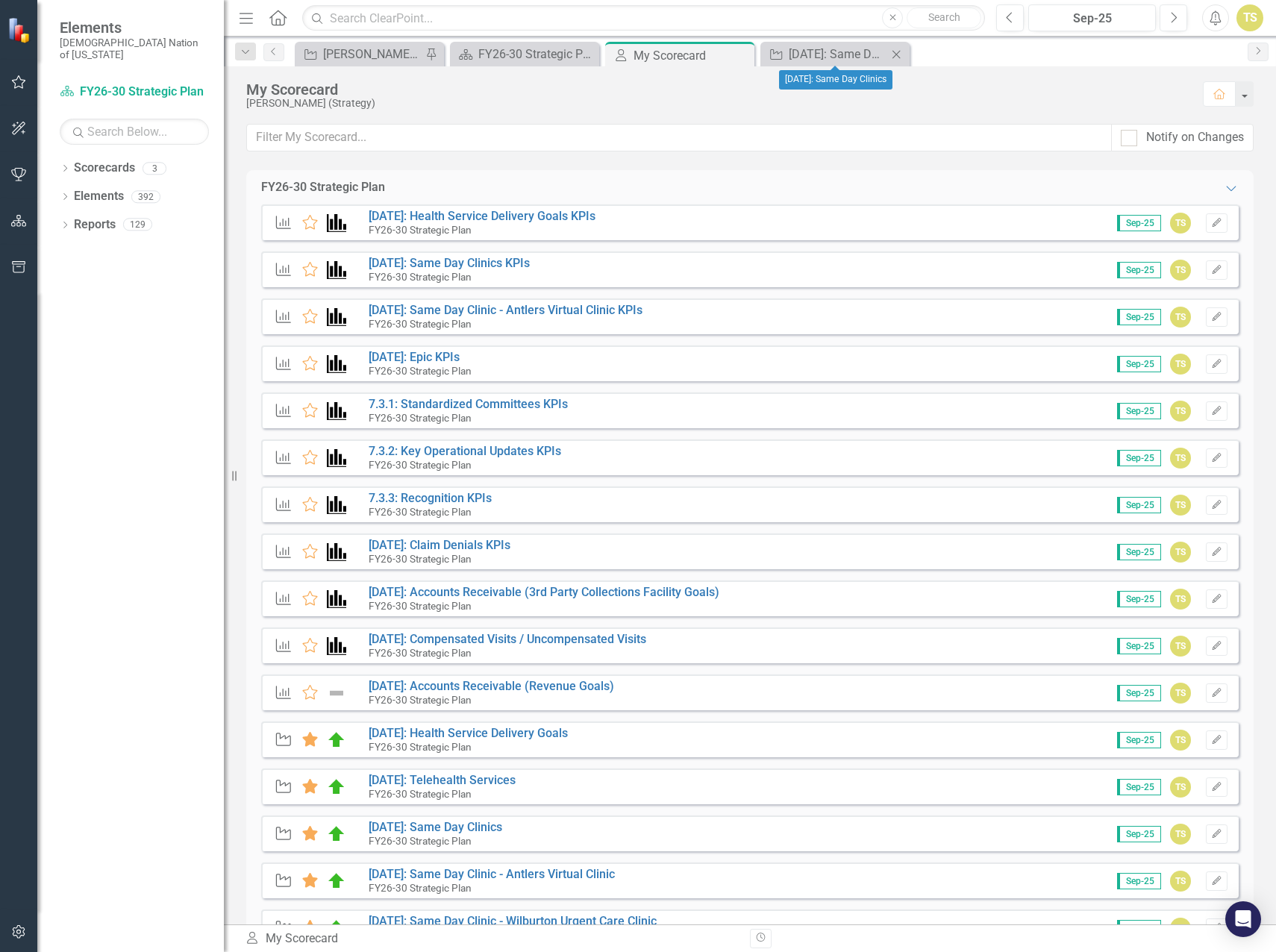
click at [897, 53] on icon "Close" at bounding box center [897, 54] width 15 height 12
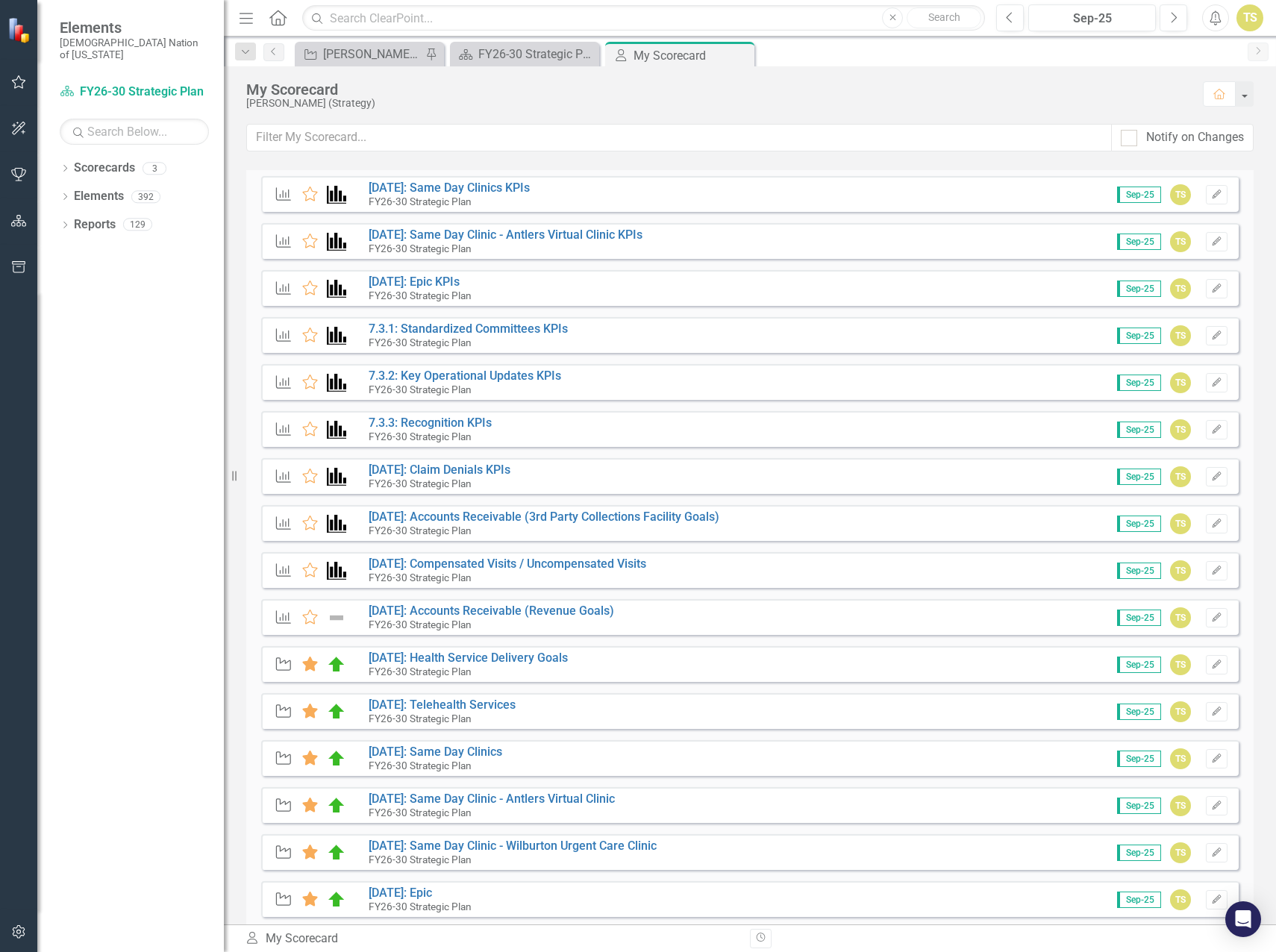
scroll to position [149, 0]
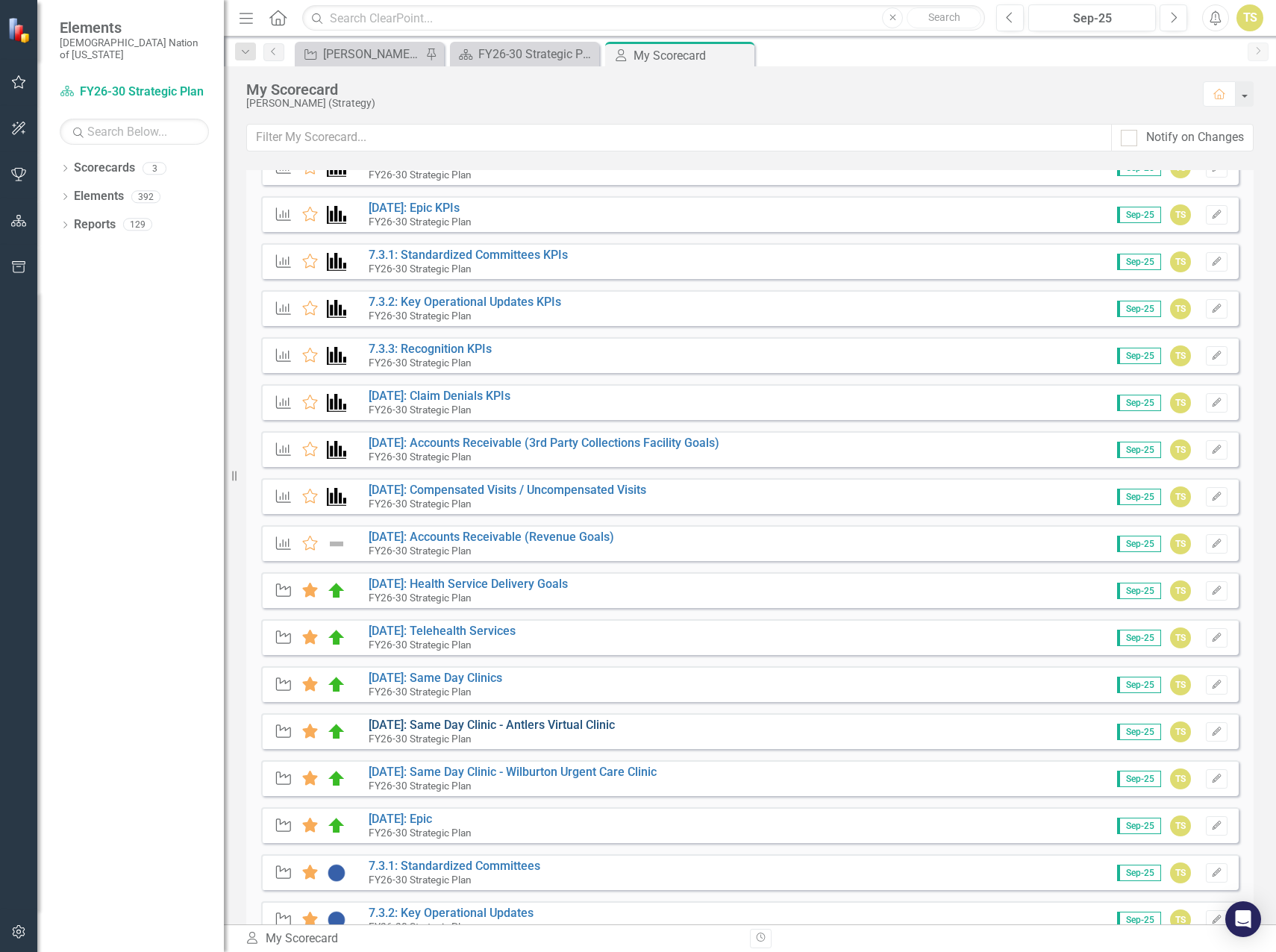
click at [477, 723] on link "[DATE]: Same Day Clinic - Antlers Virtual Clinic" at bounding box center [492, 725] width 246 height 14
